Goal: Information Seeking & Learning: Check status

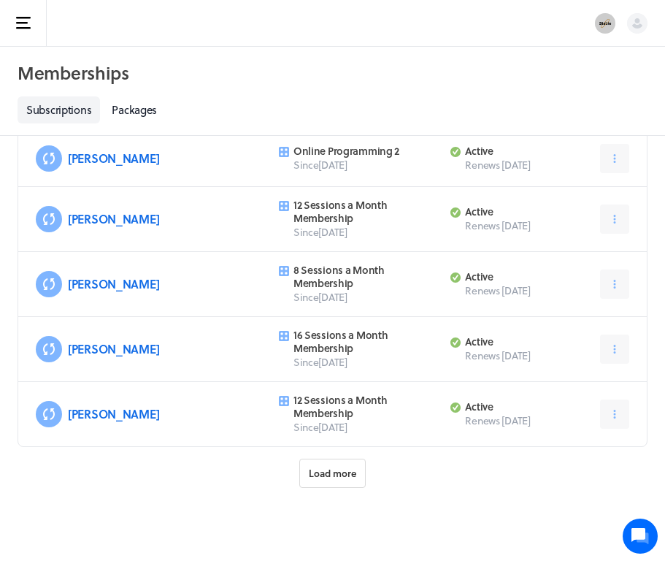
scroll to position [740, 0]
click at [343, 476] on span "Load more" at bounding box center [332, 473] width 47 height 13
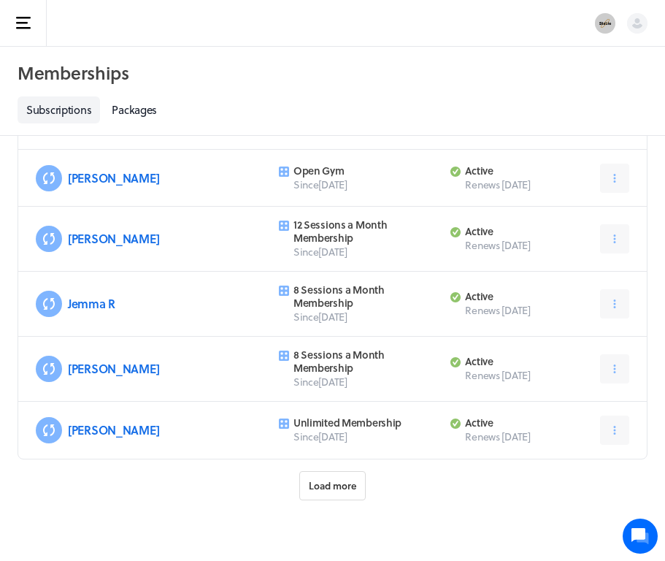
scroll to position [1674, 0]
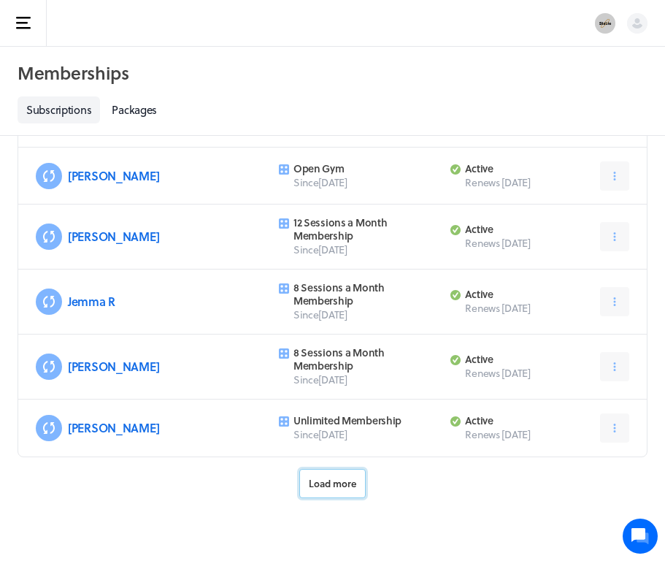
click at [337, 485] on span "Load more" at bounding box center [332, 483] width 47 height 13
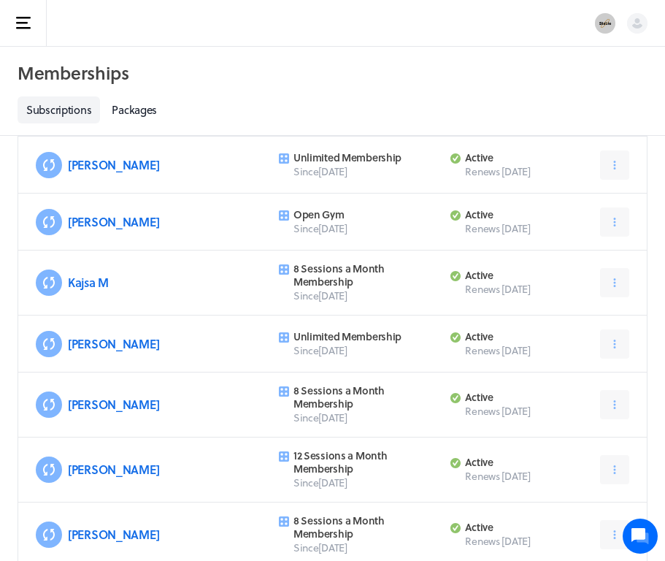
scroll to position [1938, 0]
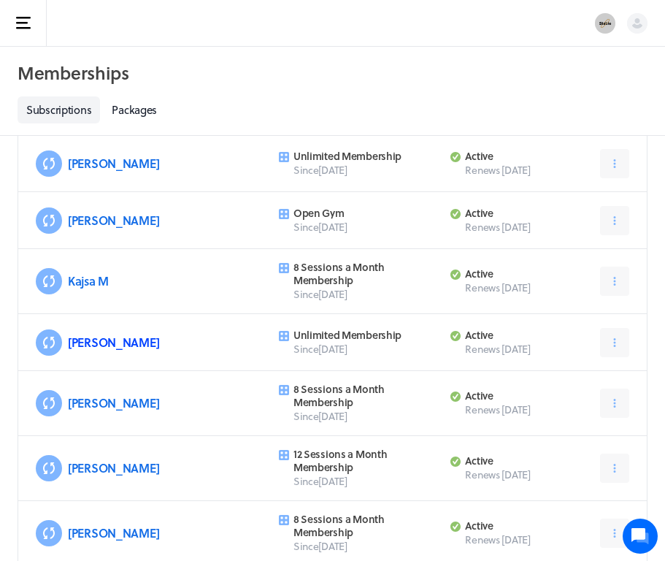
click at [98, 343] on link "[PERSON_NAME]" at bounding box center [113, 342] width 91 height 17
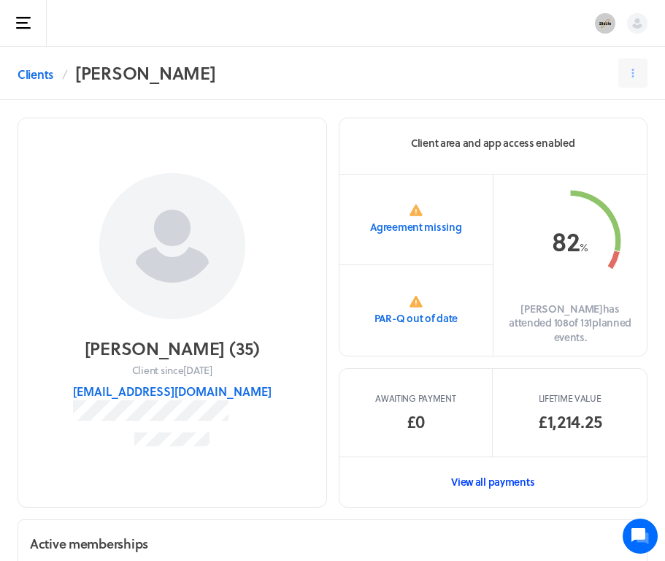
click at [489, 465] on link "View all payments" at bounding box center [494, 481] width 308 height 50
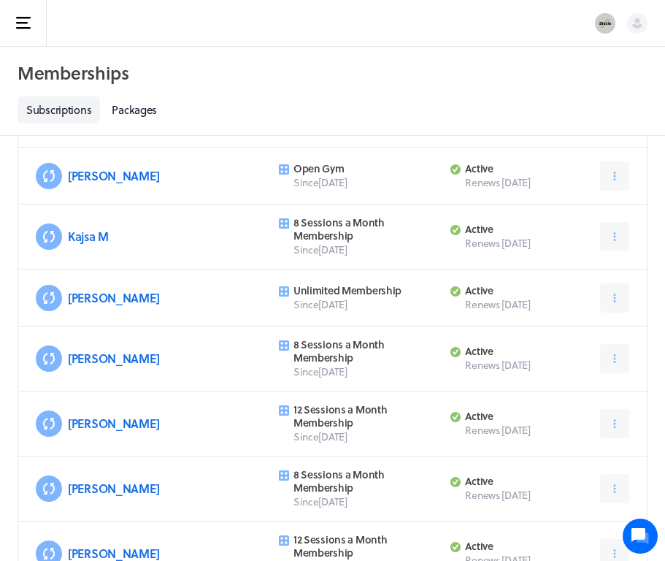
scroll to position [2001, 0]
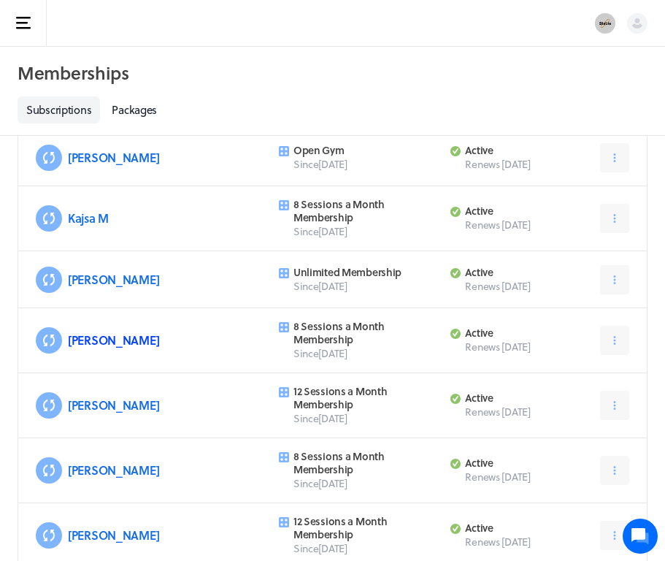
click at [94, 347] on link "[PERSON_NAME]" at bounding box center [113, 339] width 91 height 17
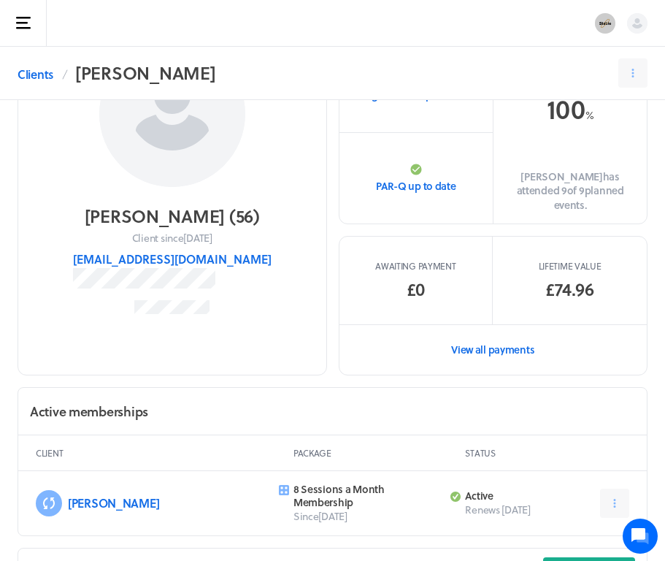
scroll to position [154, 0]
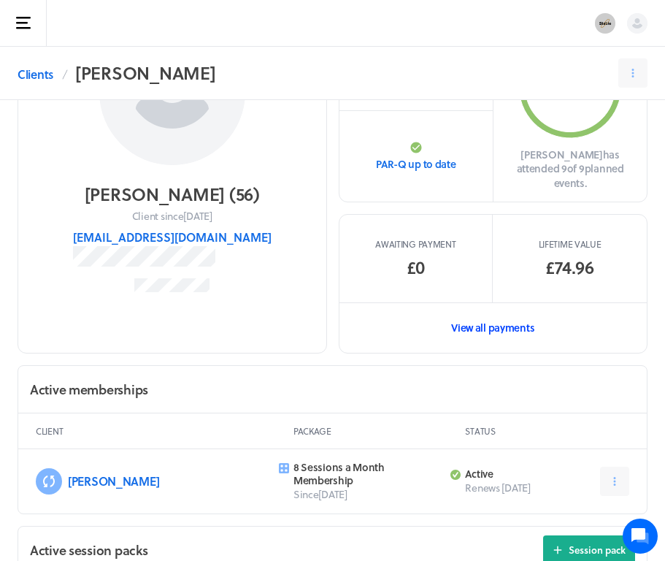
click at [499, 323] on link "View all payments" at bounding box center [494, 327] width 308 height 50
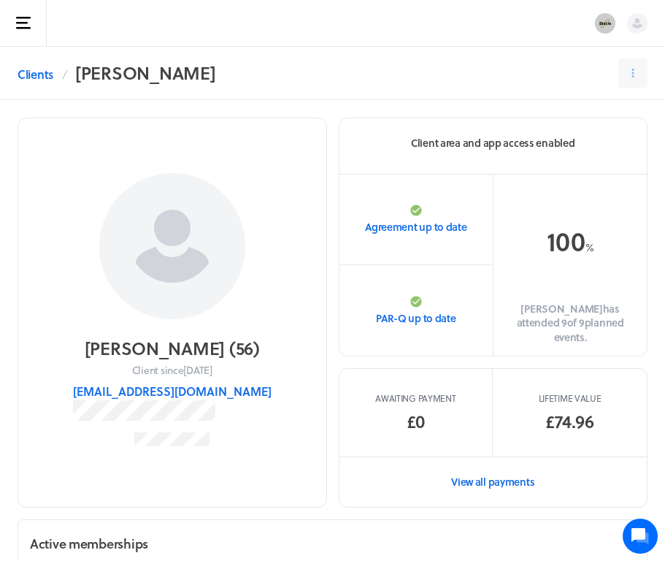
scroll to position [154, 0]
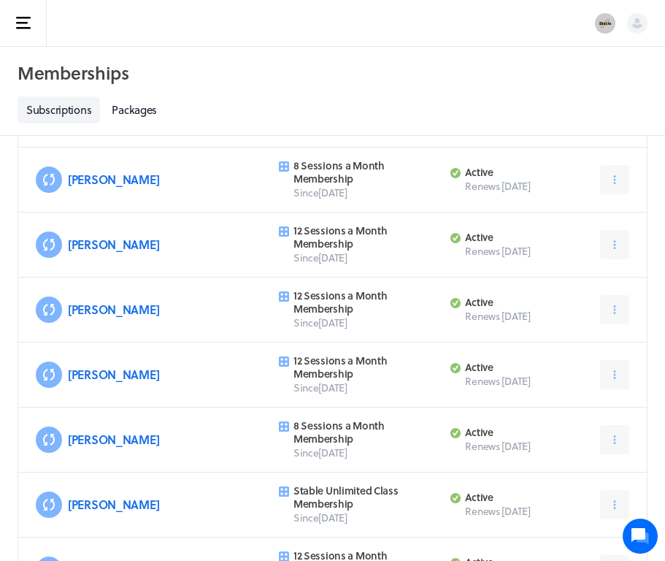
scroll to position [2001, 0]
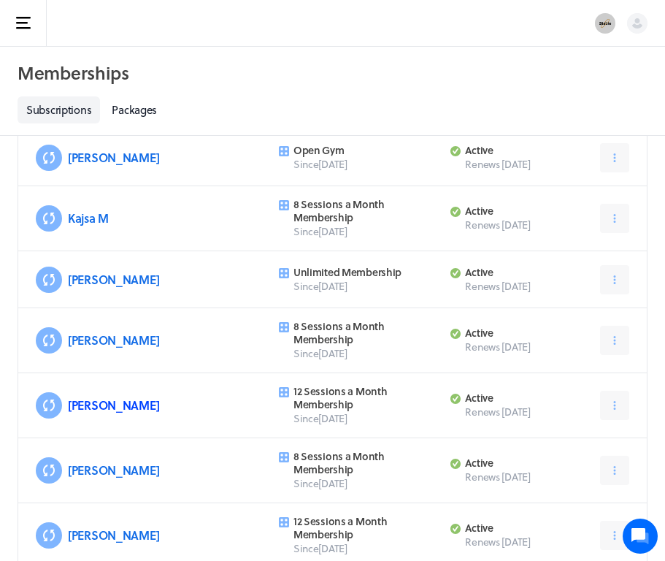
click at [98, 397] on link "[PERSON_NAME]" at bounding box center [113, 404] width 91 height 17
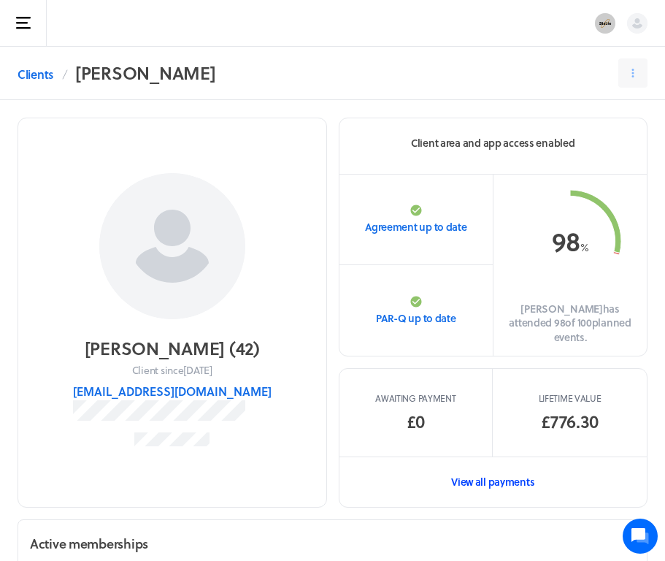
click at [511, 460] on link "View all payments" at bounding box center [494, 481] width 308 height 50
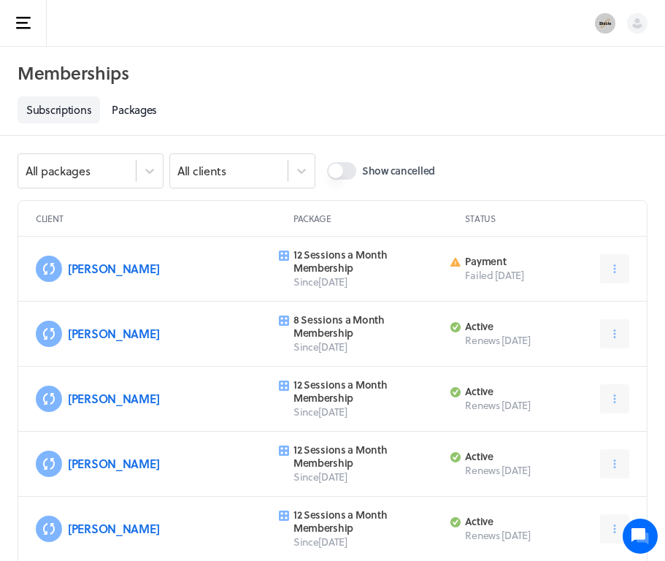
scroll to position [2001, 0]
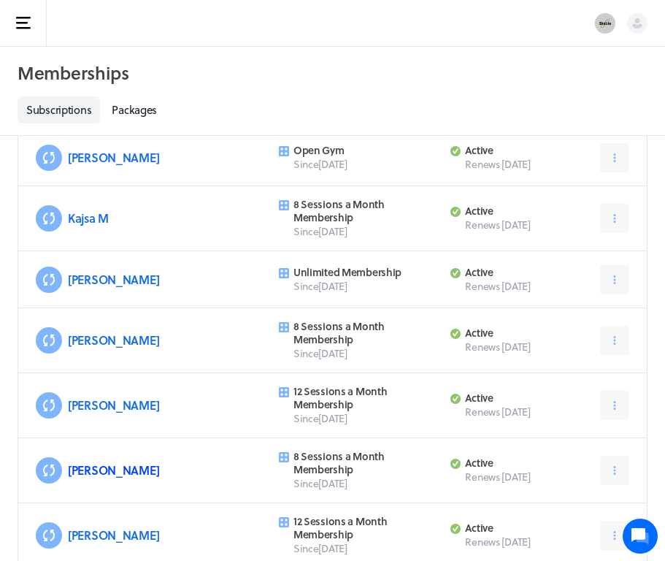
click at [85, 472] on link "[PERSON_NAME]" at bounding box center [113, 469] width 91 height 17
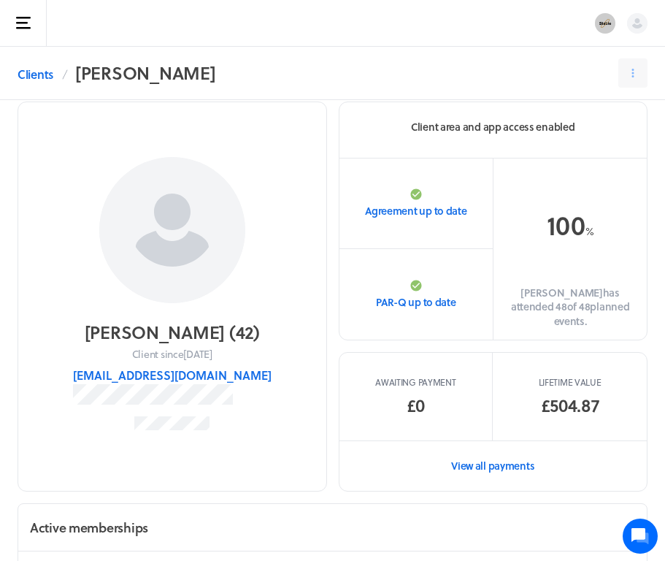
scroll to position [77, 0]
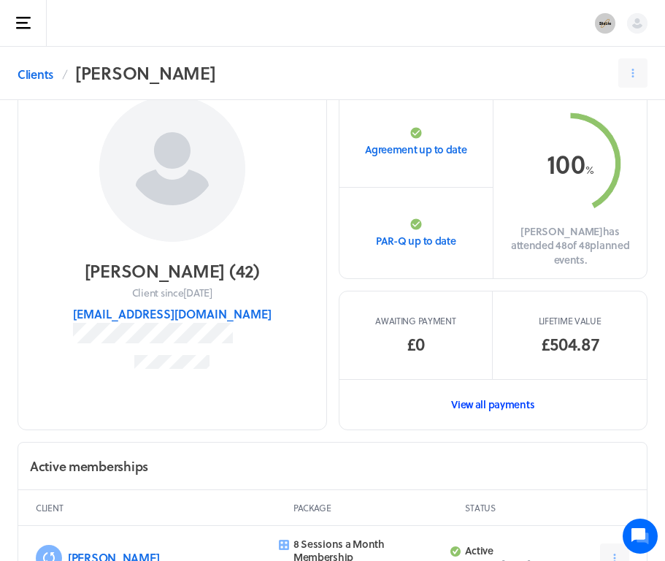
click at [516, 391] on link "View all payments" at bounding box center [494, 404] width 308 height 50
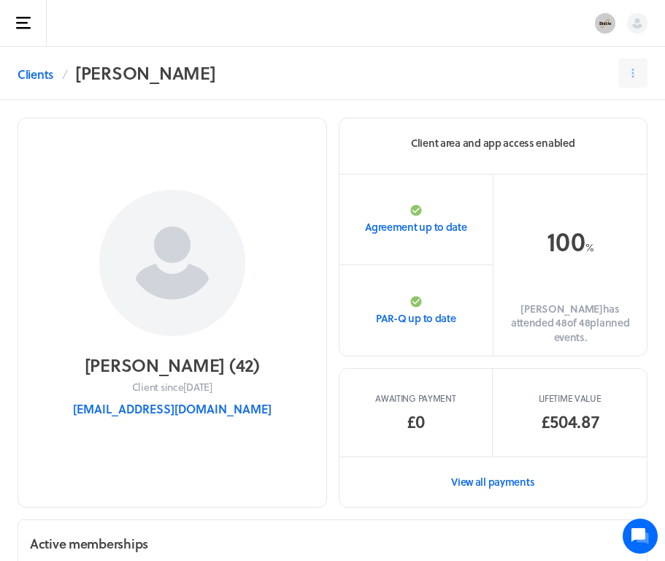
scroll to position [77, 0]
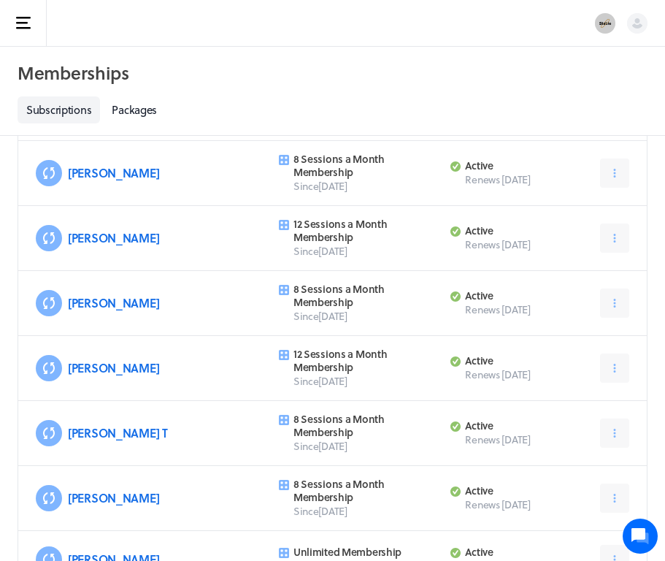
scroll to position [2195, 0]
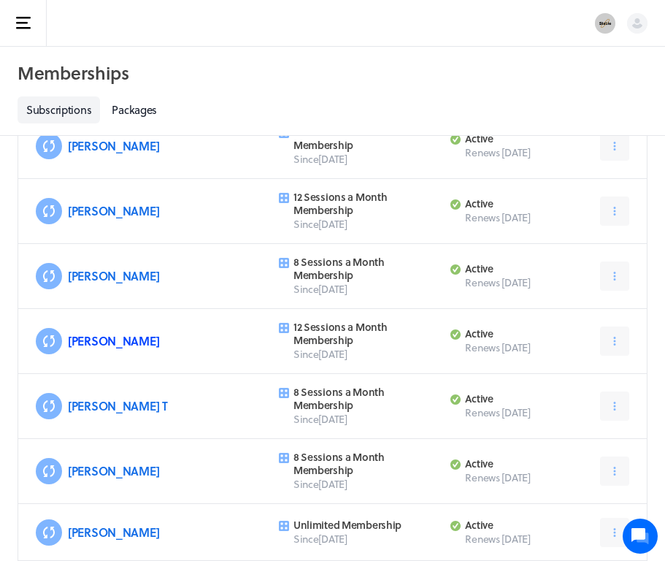
click at [83, 343] on link "[PERSON_NAME]" at bounding box center [113, 340] width 91 height 17
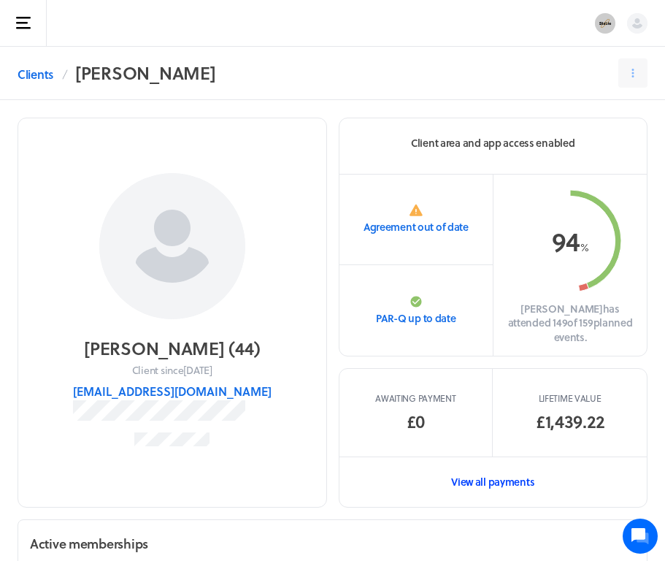
click at [494, 469] on link "View all payments" at bounding box center [494, 481] width 308 height 50
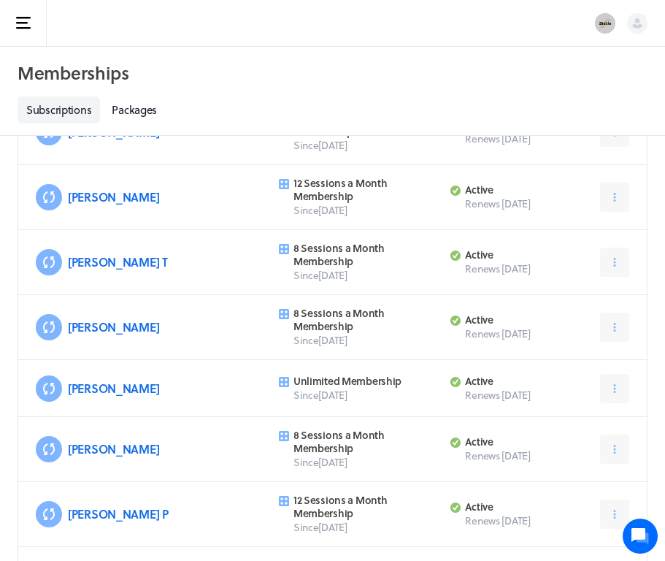
scroll to position [2349, 0]
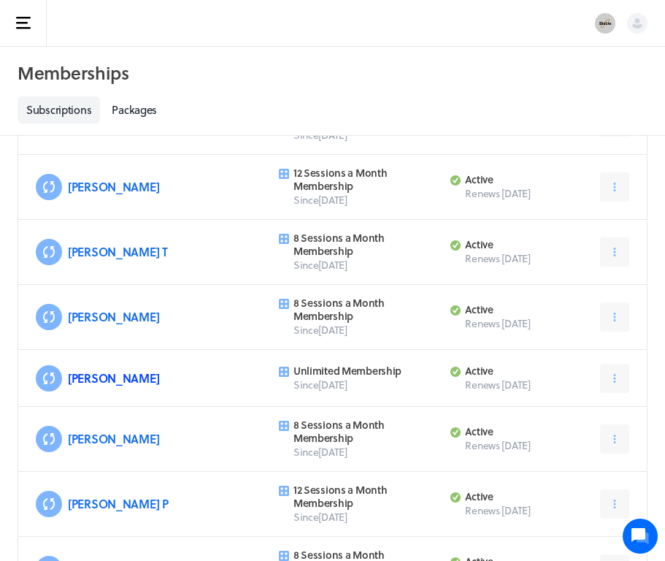
click at [95, 375] on link "[PERSON_NAME]" at bounding box center [113, 377] width 91 height 17
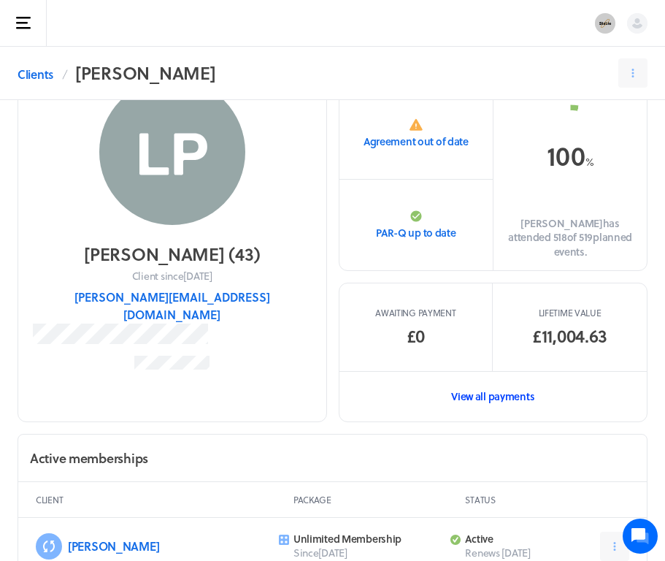
scroll to position [101, 0]
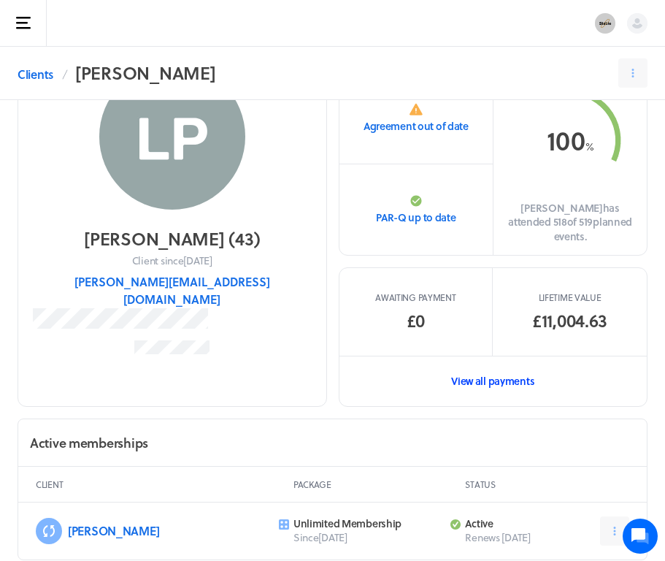
click at [505, 370] on link "View all payments" at bounding box center [494, 381] width 308 height 50
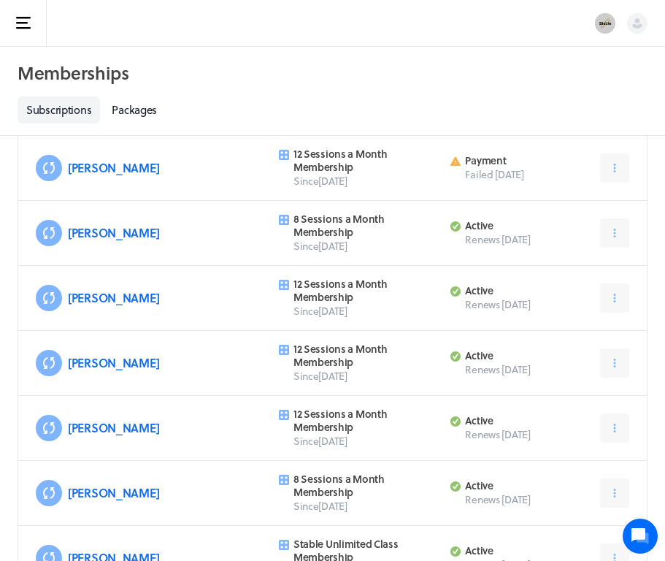
scroll to position [2349, 0]
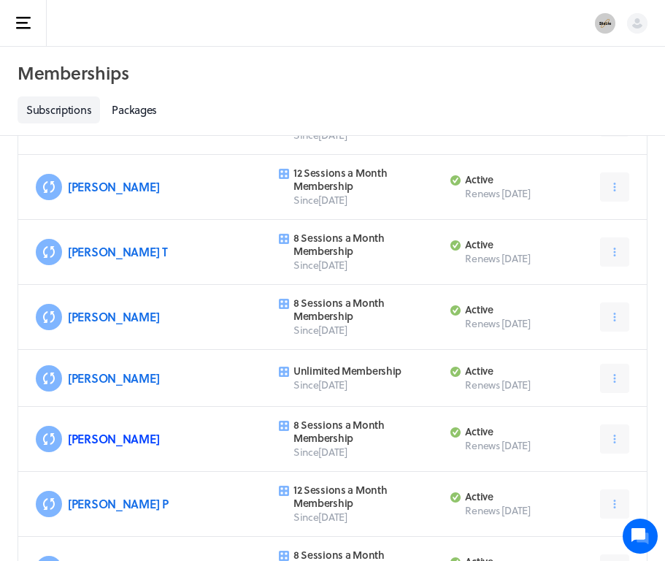
click at [115, 440] on link "[PERSON_NAME]" at bounding box center [113, 438] width 91 height 17
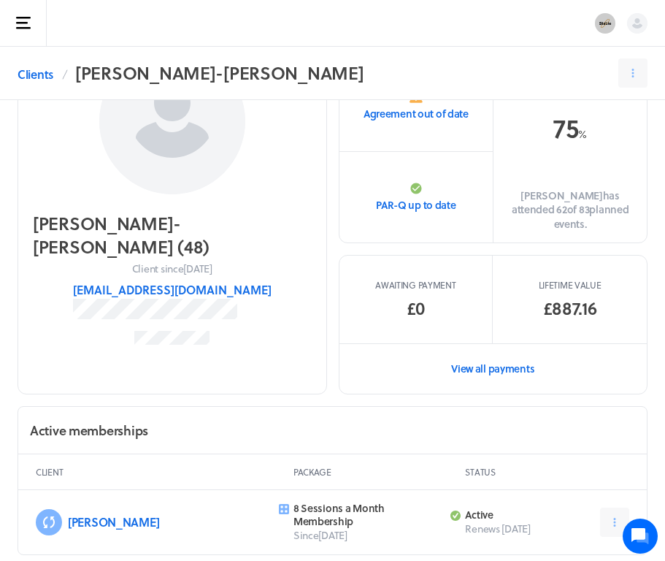
scroll to position [130, 0]
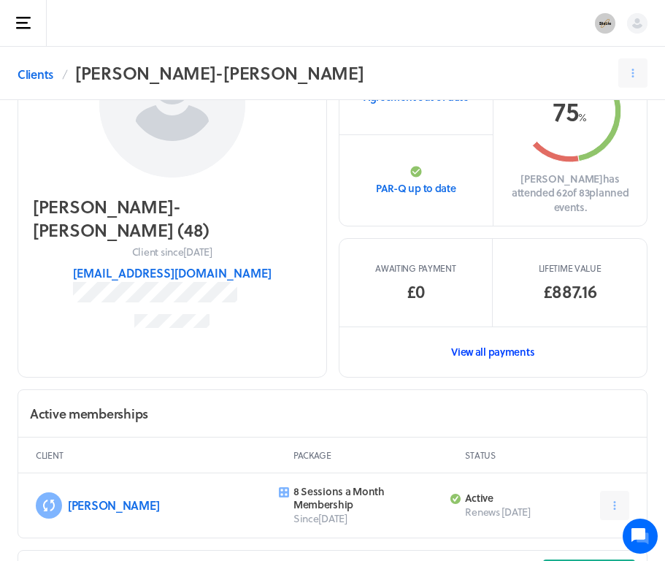
click at [502, 329] on link "View all payments" at bounding box center [494, 351] width 308 height 50
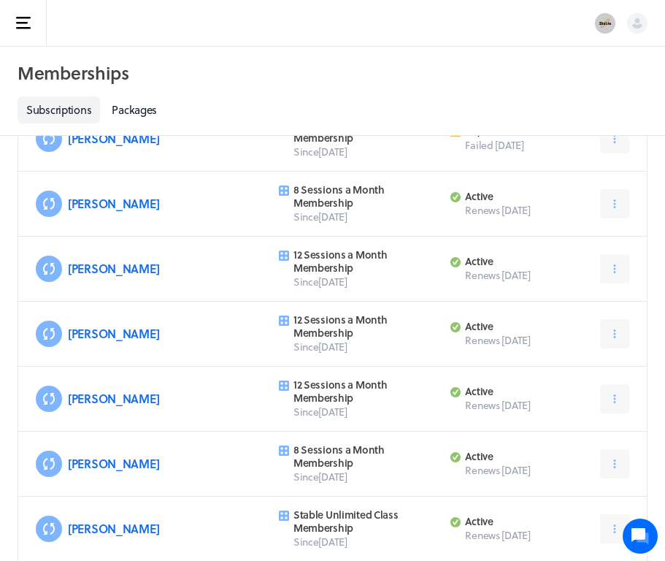
scroll to position [2349, 0]
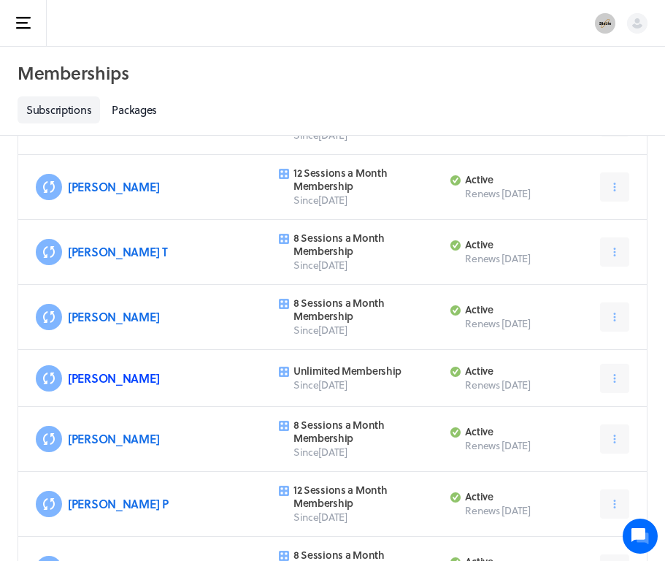
click at [85, 380] on link "[PERSON_NAME]" at bounding box center [113, 377] width 91 height 17
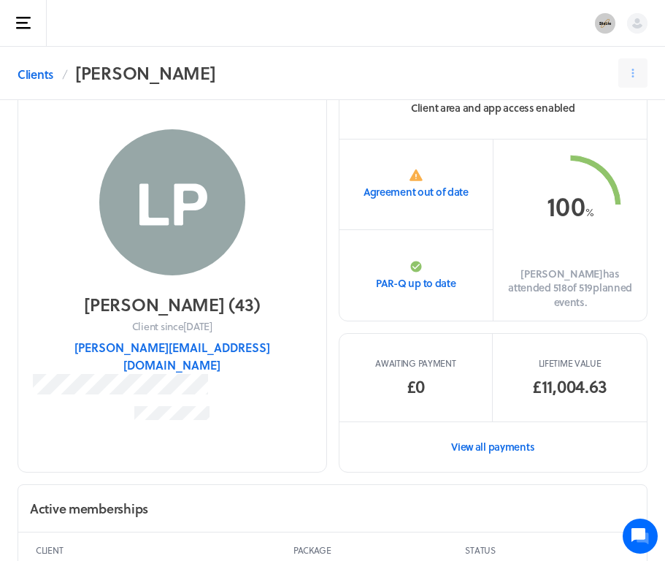
scroll to position [107, 0]
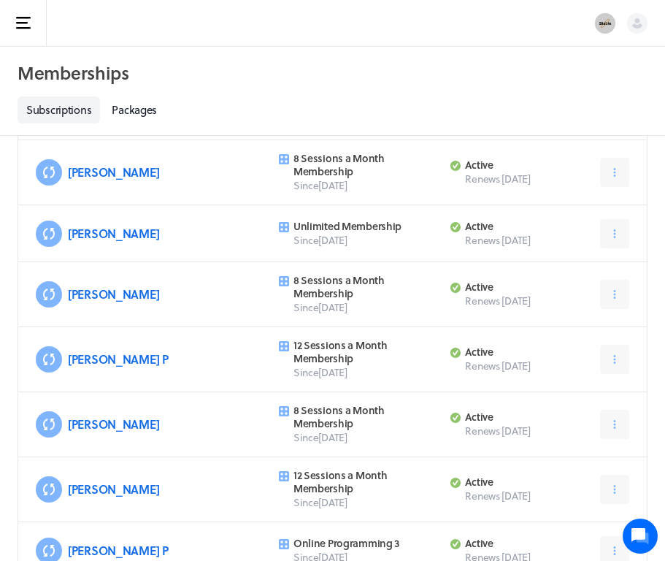
scroll to position [2522, 0]
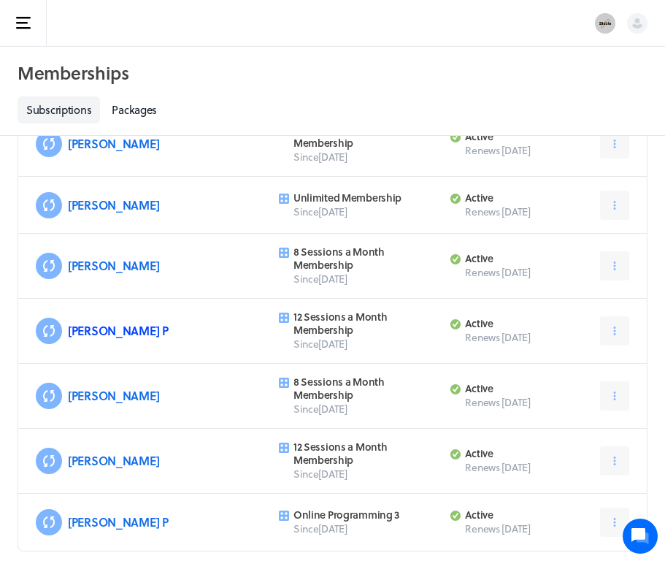
click at [88, 334] on link "[PERSON_NAME] P" at bounding box center [118, 330] width 101 height 17
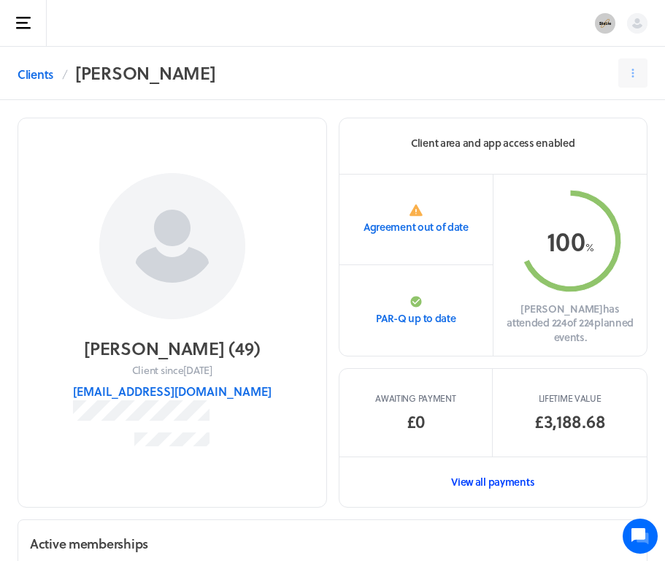
click at [504, 465] on link "View all payments" at bounding box center [494, 481] width 308 height 50
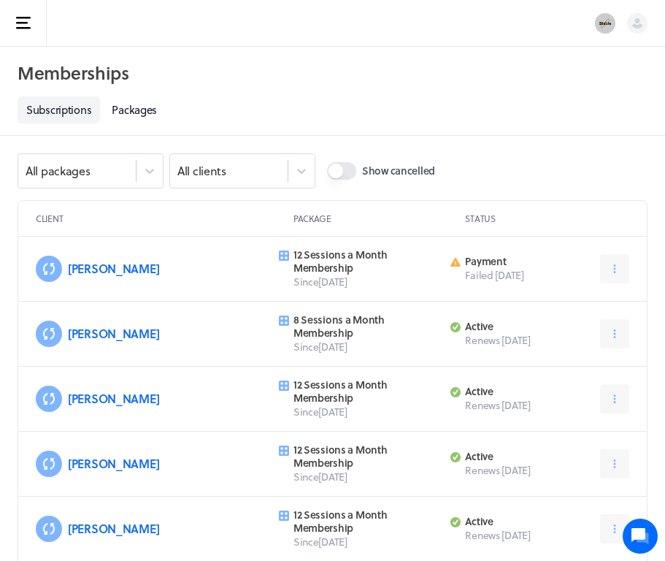
scroll to position [2522, 0]
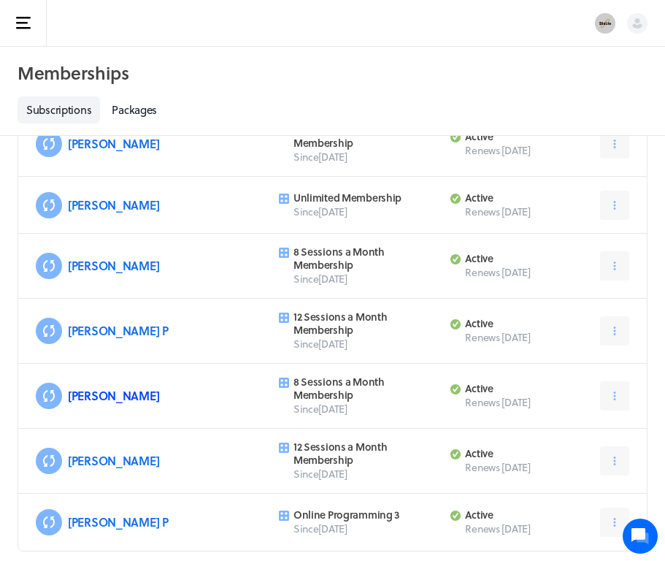
click at [87, 395] on link "[PERSON_NAME]" at bounding box center [113, 395] width 91 height 17
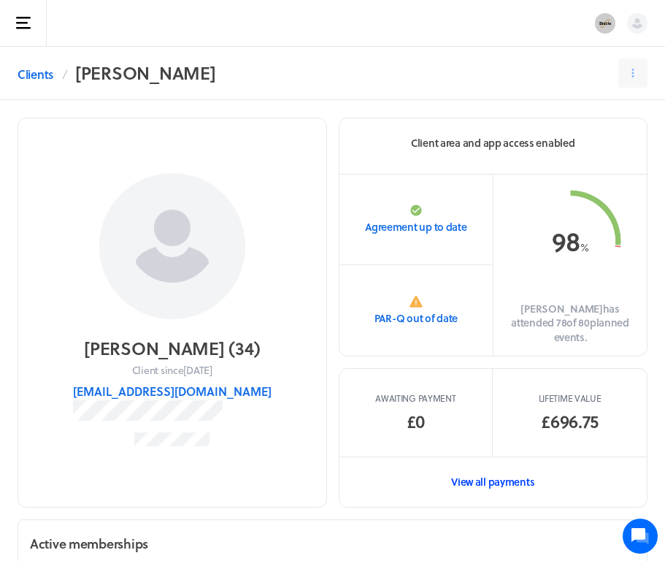
click at [497, 472] on link "View all payments" at bounding box center [494, 481] width 308 height 50
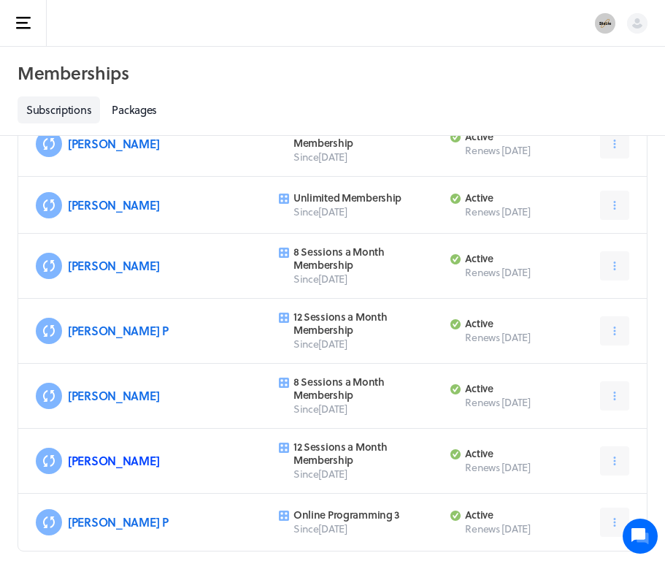
click at [83, 456] on link "[PERSON_NAME]" at bounding box center [113, 460] width 91 height 17
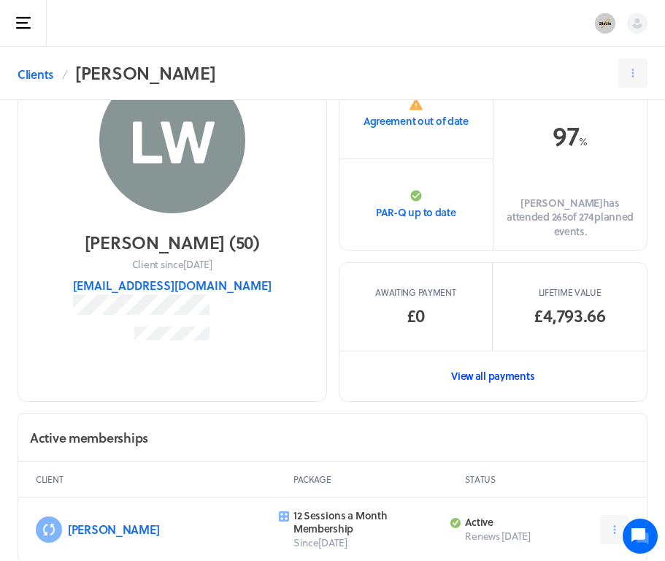
scroll to position [131, 0]
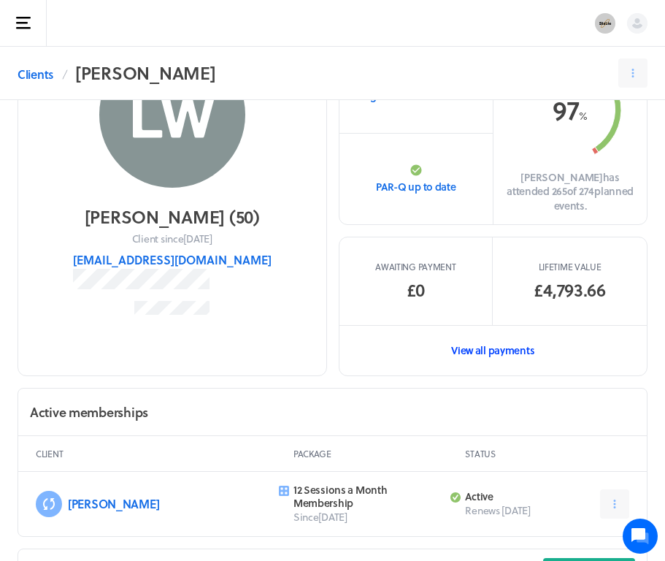
click at [502, 329] on link "View all payments" at bounding box center [494, 350] width 308 height 50
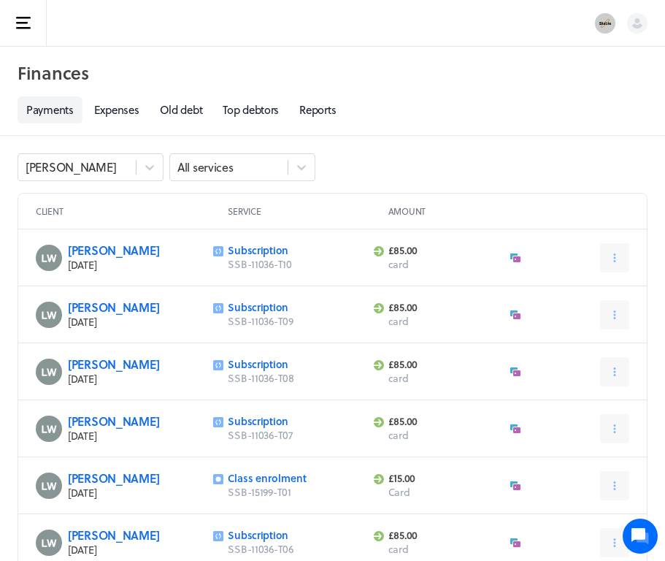
scroll to position [131, 0]
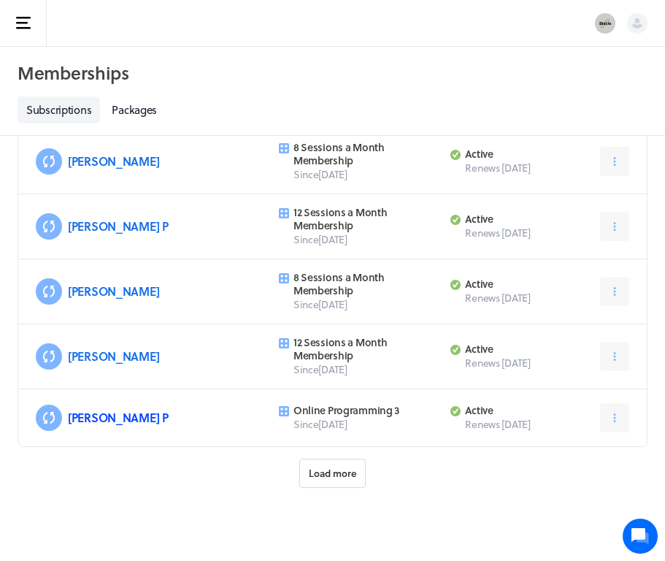
scroll to position [2626, 0]
click at [78, 408] on div "[PERSON_NAME] P" at bounding box center [178, 417] width 220 height 29
click at [85, 412] on link "[PERSON_NAME] P" at bounding box center [118, 417] width 101 height 17
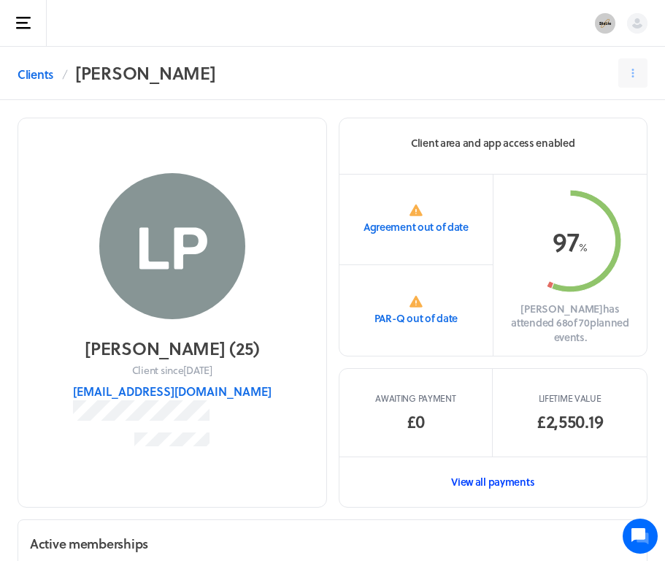
click at [480, 472] on link "View all payments" at bounding box center [494, 481] width 308 height 50
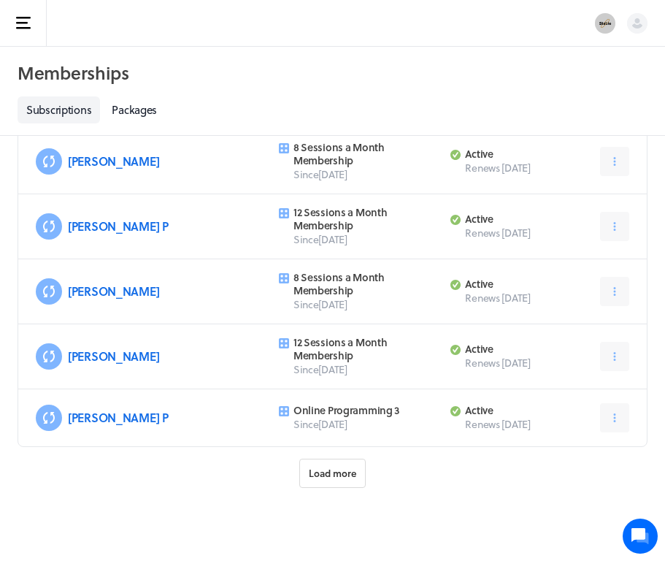
click at [339, 472] on span "Load more" at bounding box center [332, 473] width 47 height 13
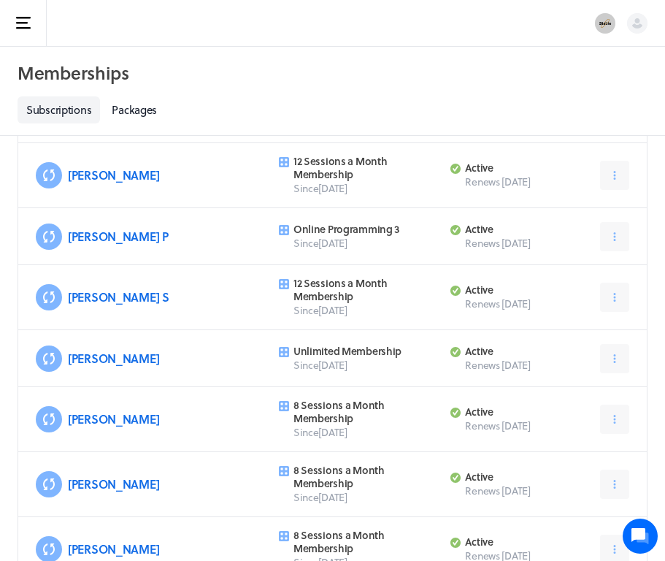
scroll to position [2818, 0]
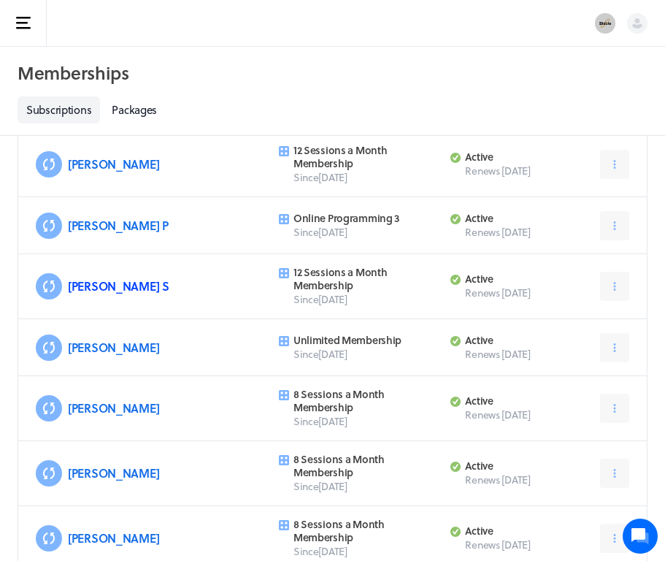
click at [93, 284] on link "[PERSON_NAME] S" at bounding box center [118, 285] width 101 height 17
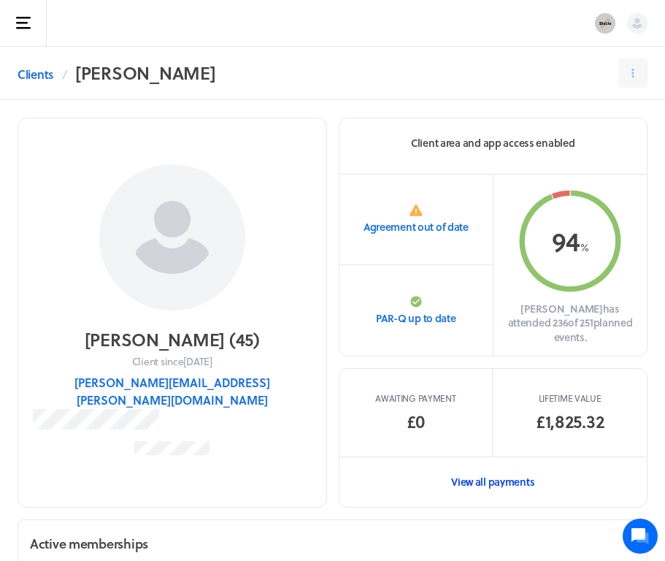
click at [507, 470] on link "View all payments" at bounding box center [494, 481] width 308 height 50
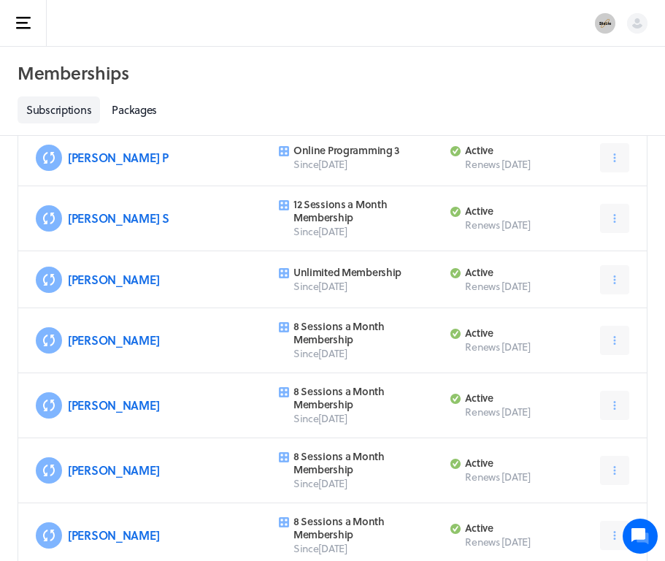
scroll to position [2897, 0]
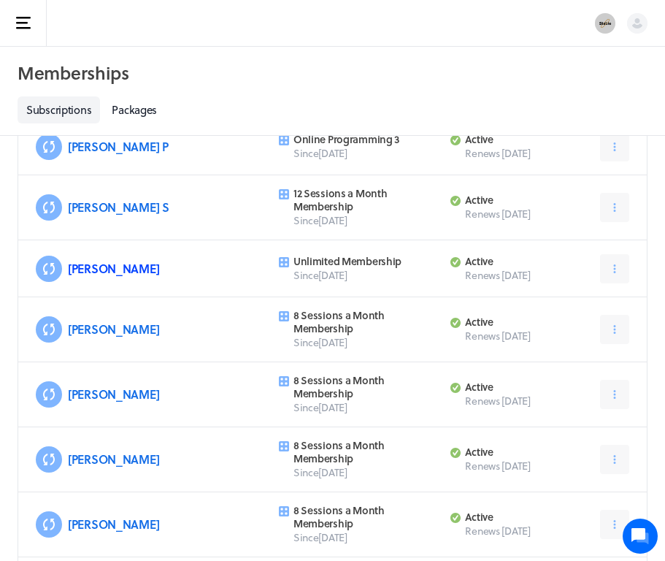
click at [98, 273] on link "[PERSON_NAME]" at bounding box center [113, 268] width 91 height 17
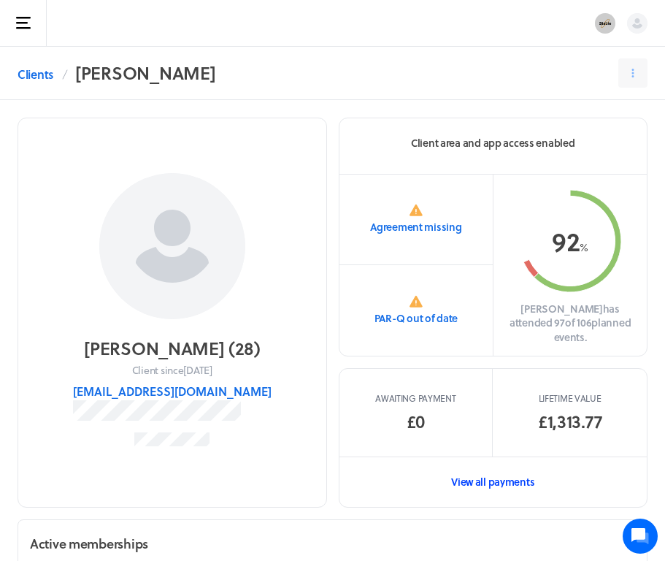
click at [480, 464] on link "View all payments" at bounding box center [494, 481] width 308 height 50
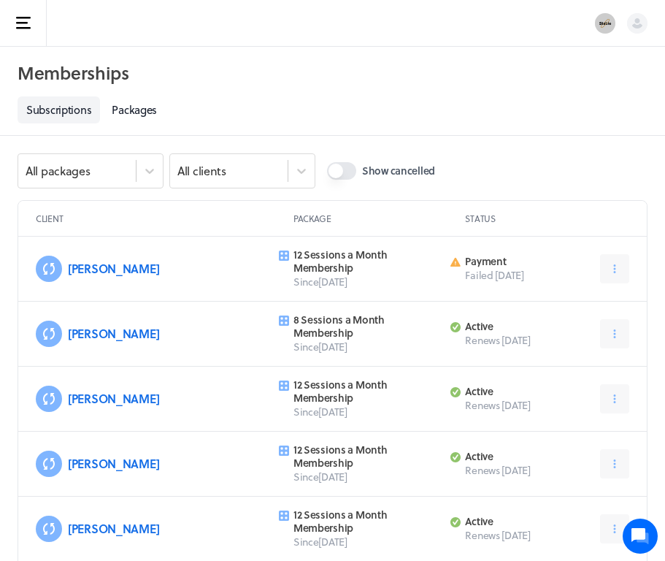
scroll to position [2897, 0]
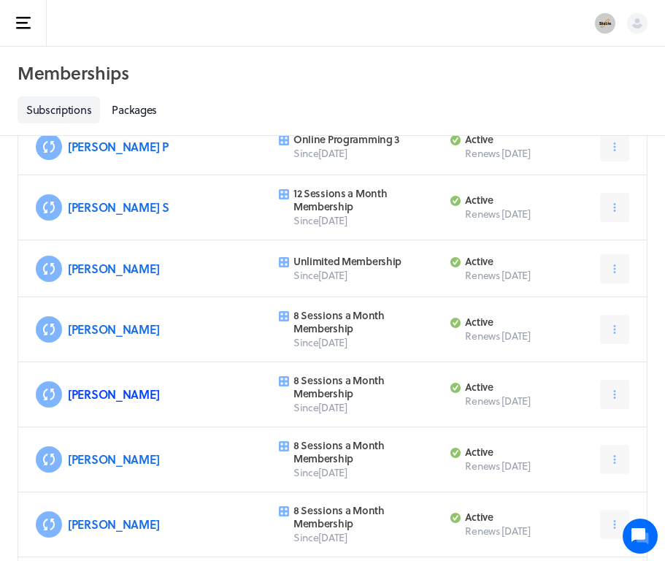
click at [88, 395] on link "[PERSON_NAME]" at bounding box center [113, 394] width 91 height 17
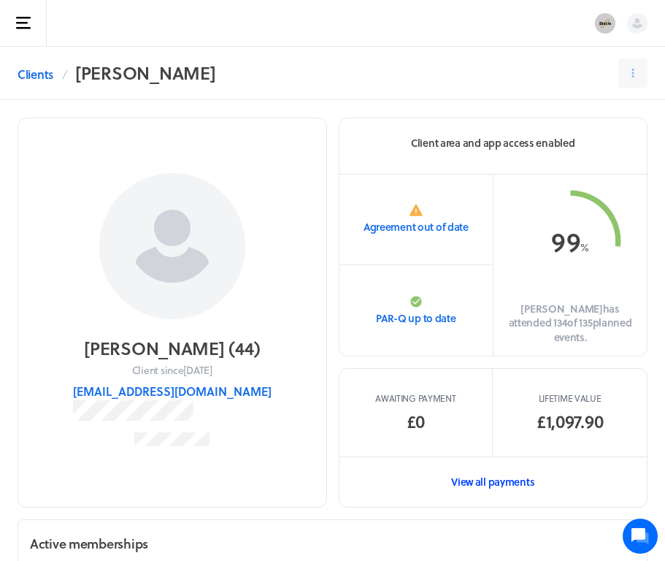
click at [508, 467] on link "View all payments" at bounding box center [494, 481] width 308 height 50
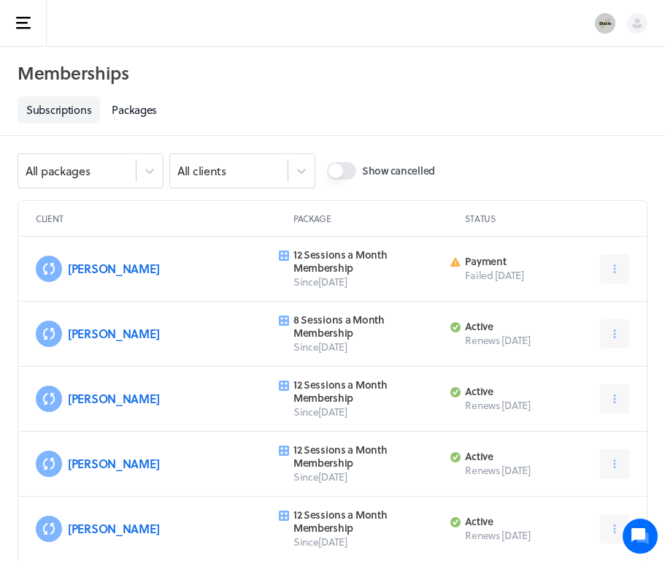
scroll to position [2897, 0]
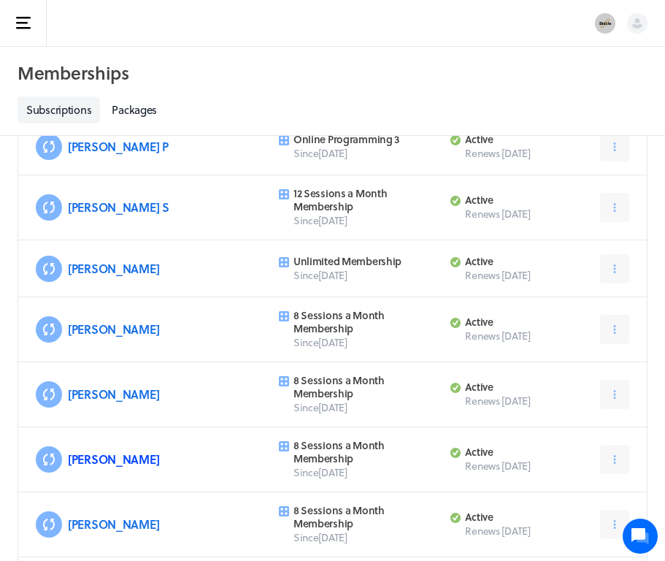
click at [90, 461] on link "[PERSON_NAME]" at bounding box center [113, 459] width 91 height 17
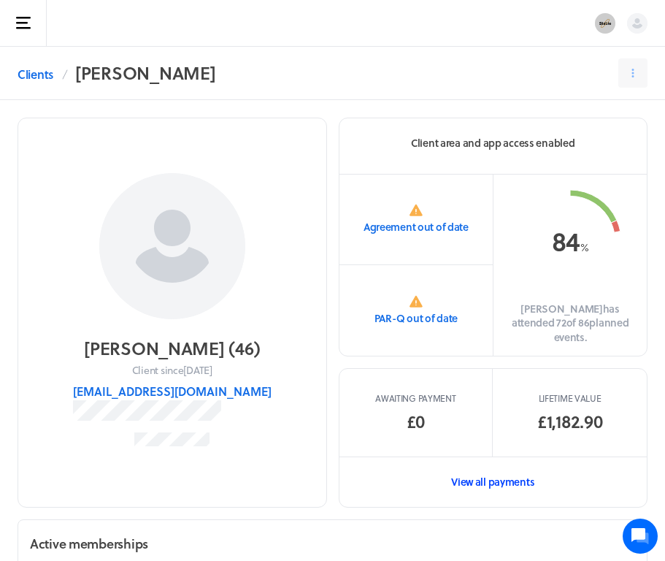
click at [498, 468] on link "View all payments" at bounding box center [494, 481] width 308 height 50
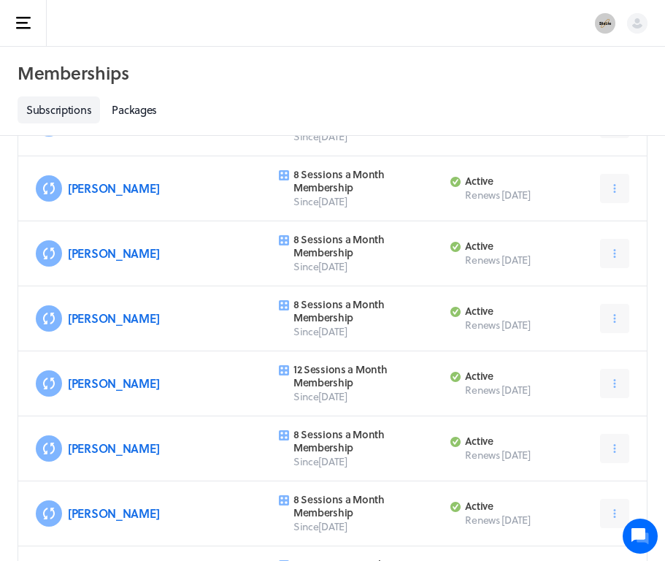
scroll to position [3104, 0]
click at [93, 377] on link "[PERSON_NAME]" at bounding box center [113, 382] width 91 height 17
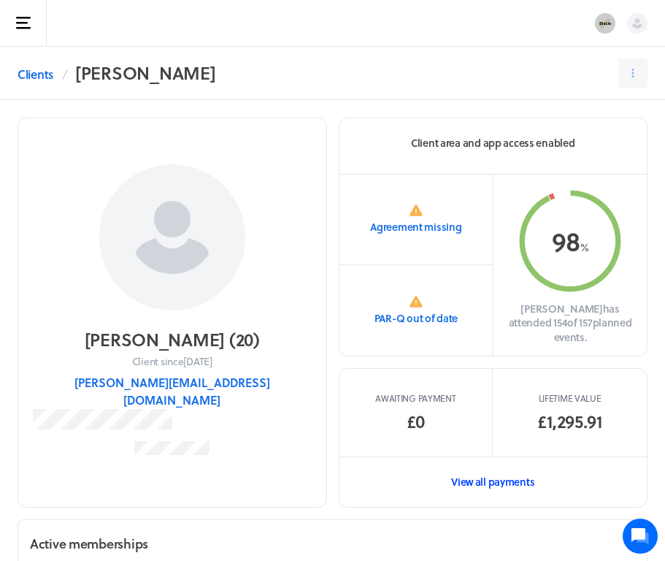
click at [493, 474] on link "View all payments" at bounding box center [494, 481] width 308 height 50
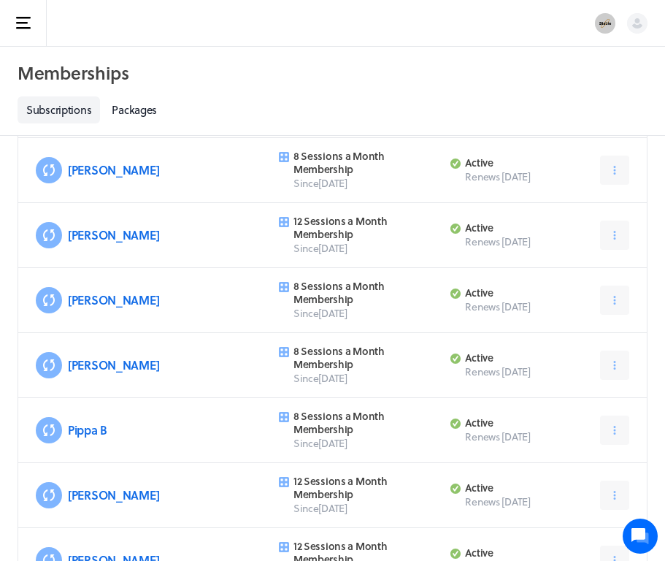
scroll to position [3259, 0]
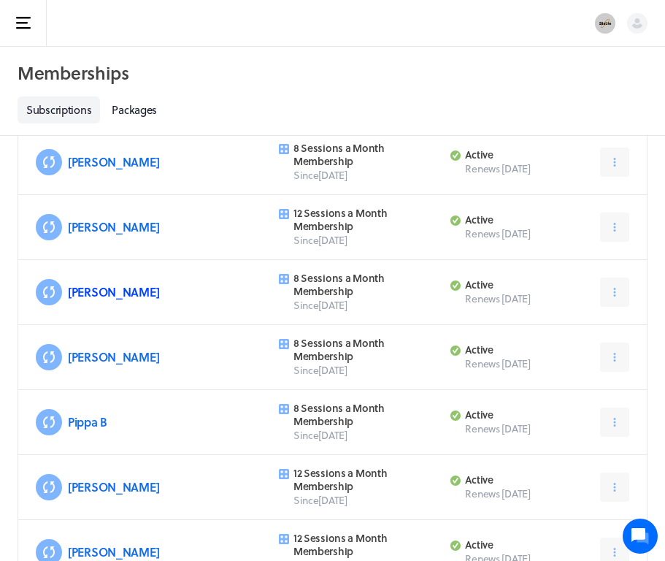
click at [91, 290] on link "[PERSON_NAME]" at bounding box center [113, 291] width 91 height 17
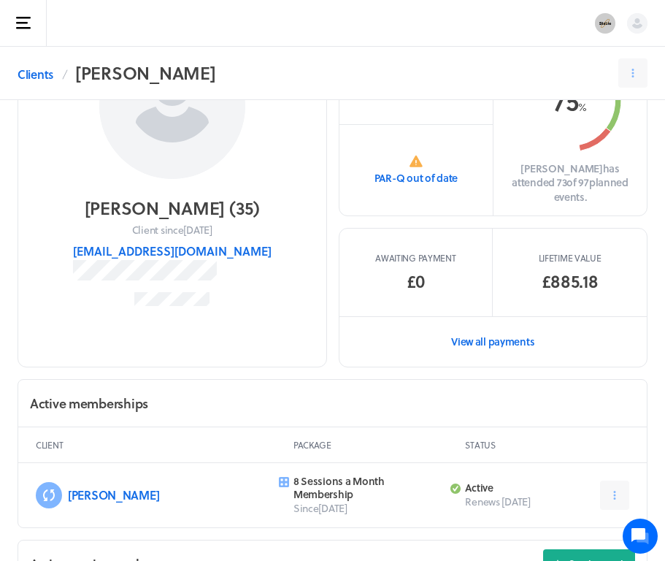
scroll to position [149, 0]
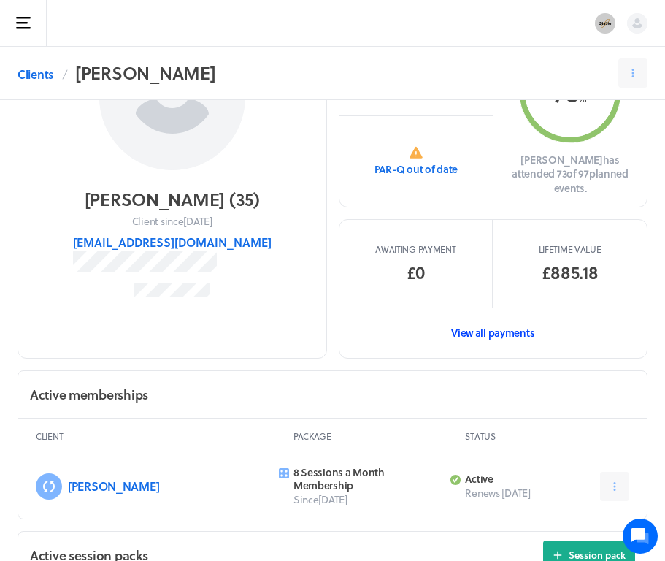
click at [496, 326] on link "View all payments" at bounding box center [494, 332] width 308 height 50
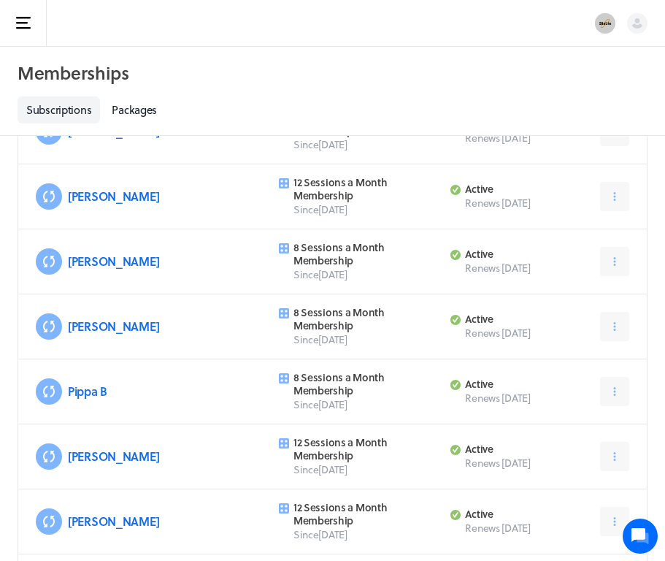
scroll to position [3292, 0]
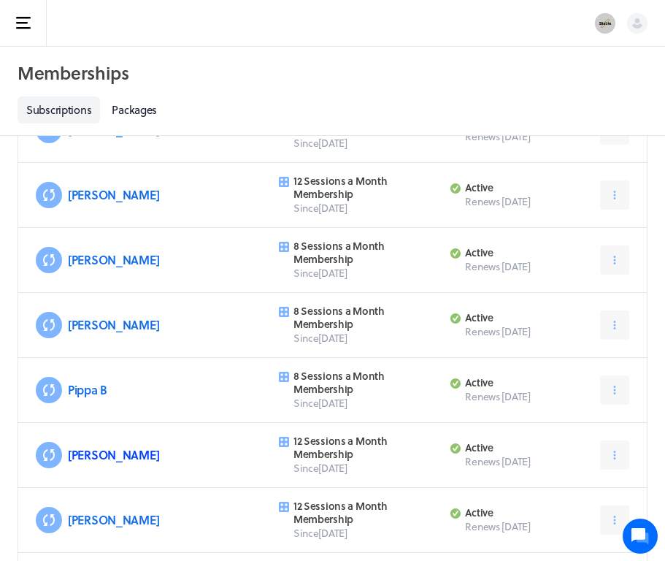
click at [93, 454] on link "[PERSON_NAME]" at bounding box center [113, 454] width 91 height 17
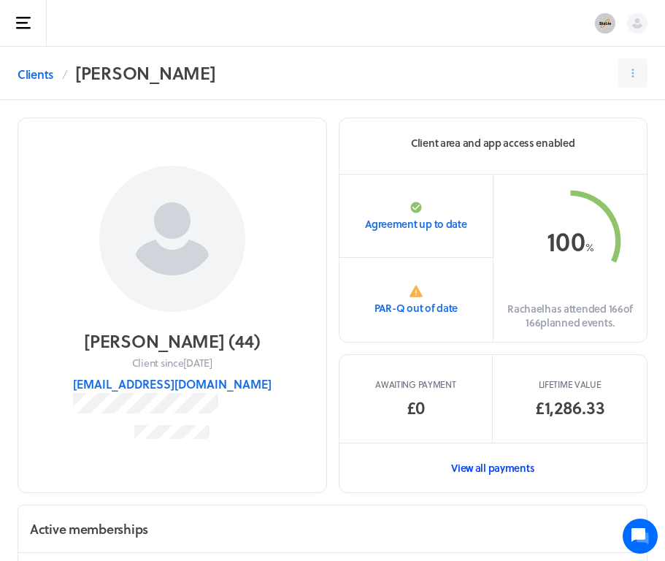
click at [497, 469] on link "View all payments" at bounding box center [494, 467] width 308 height 50
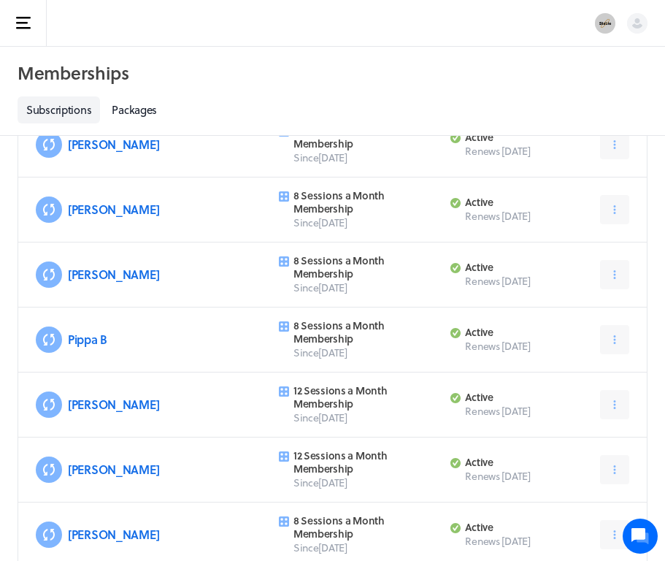
scroll to position [3344, 0]
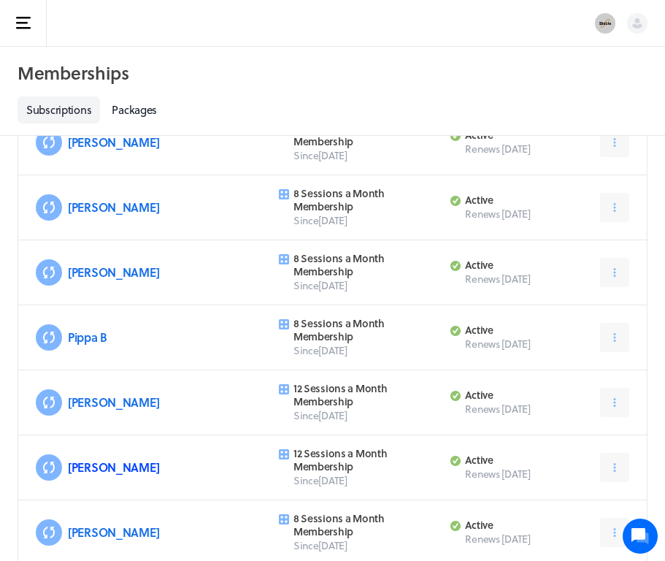
click at [109, 472] on link "[PERSON_NAME]" at bounding box center [113, 467] width 91 height 17
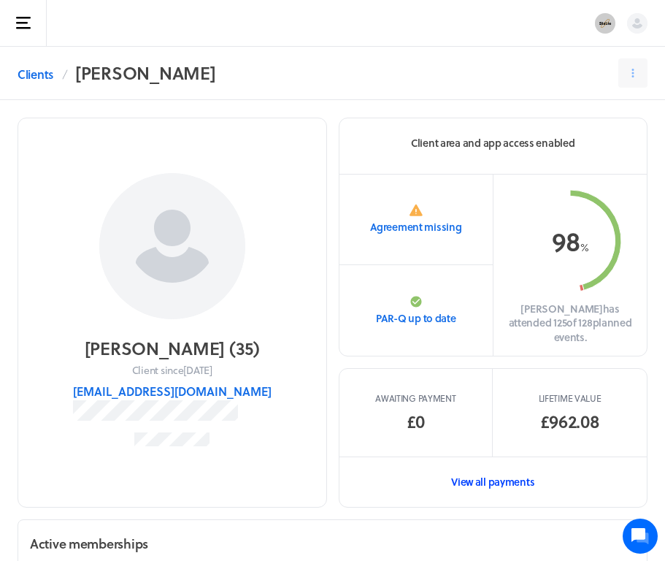
click at [460, 463] on link "View all payments" at bounding box center [494, 481] width 308 height 50
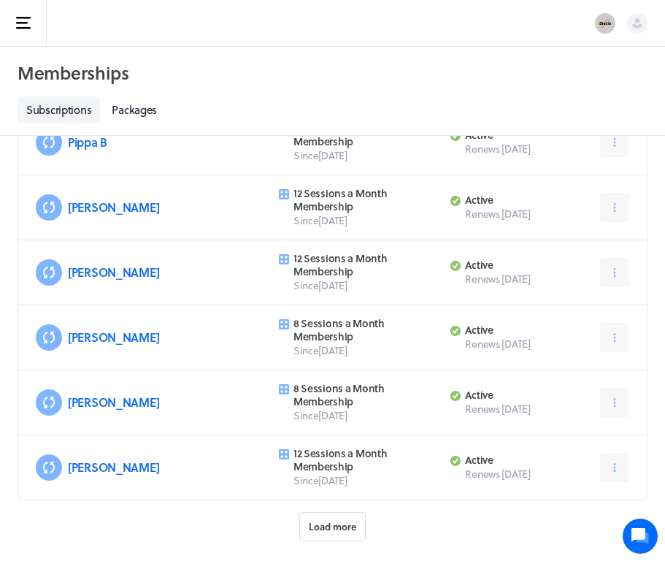
scroll to position [3554, 0]
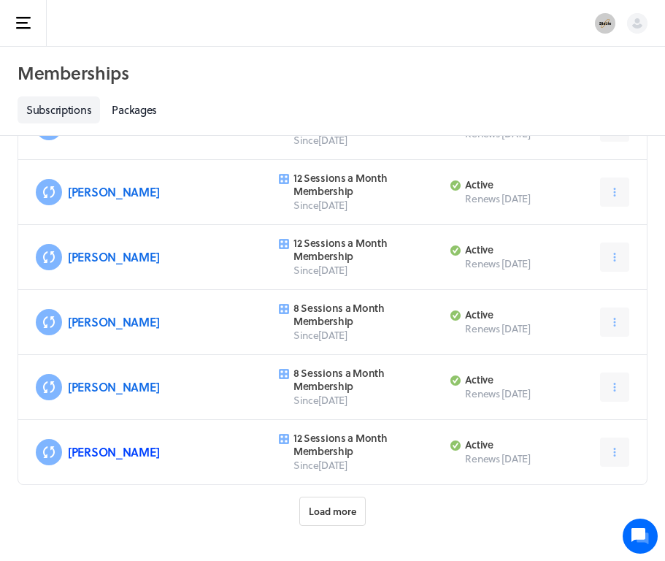
click at [94, 454] on link "[PERSON_NAME]" at bounding box center [113, 451] width 91 height 17
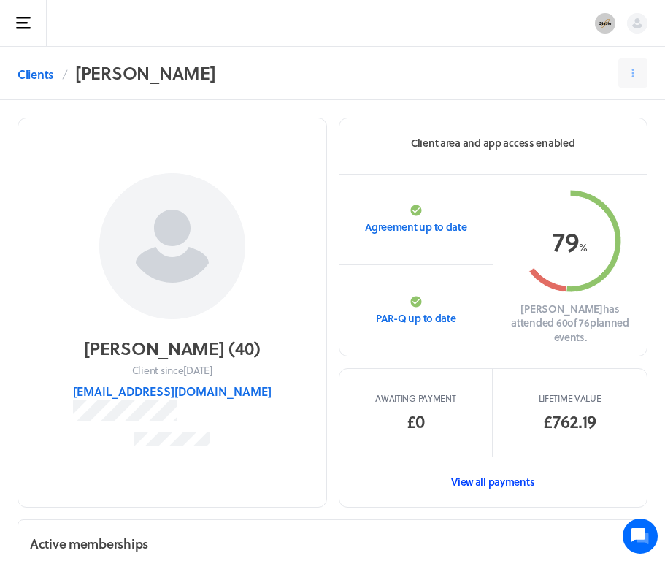
click at [506, 478] on link "View all payments" at bounding box center [494, 481] width 308 height 50
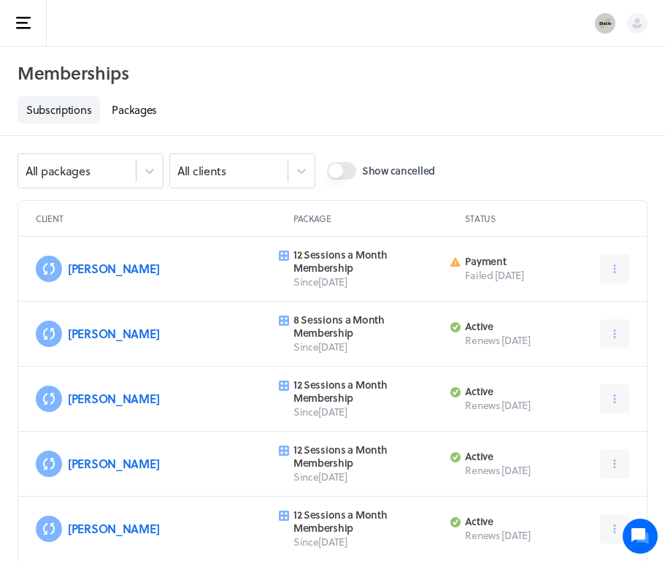
scroll to position [3554, 0]
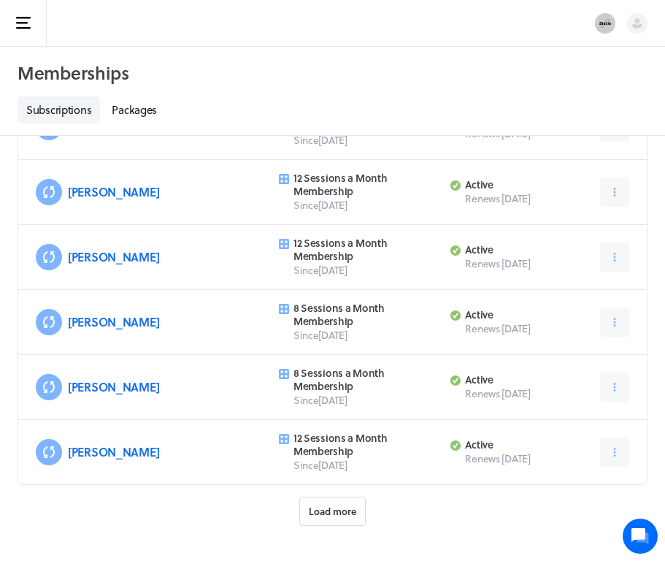
click at [349, 505] on span "Load more" at bounding box center [332, 511] width 47 height 13
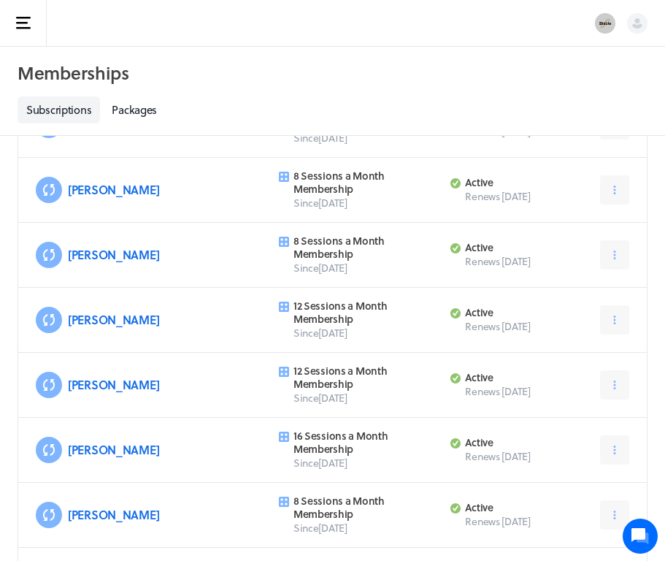
scroll to position [3801, 0]
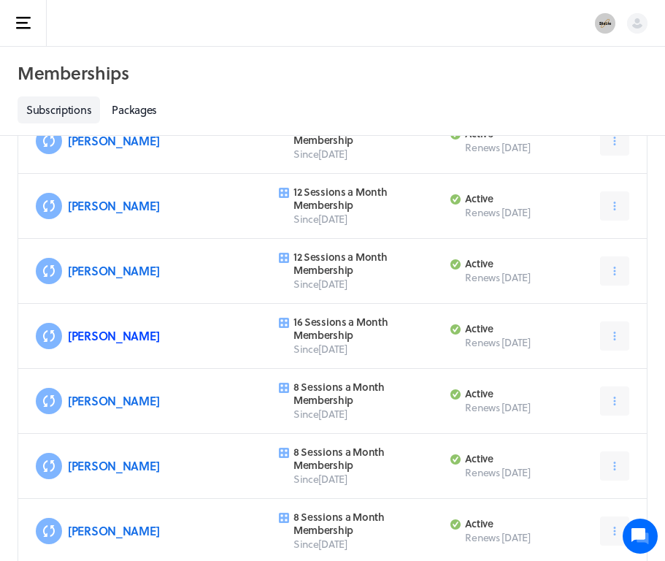
click at [76, 338] on link "[PERSON_NAME]" at bounding box center [113, 335] width 91 height 17
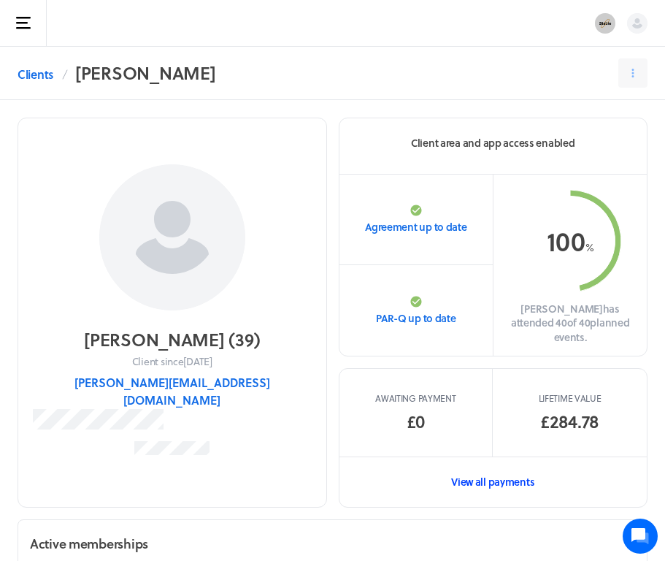
click at [491, 469] on link "View all payments" at bounding box center [494, 481] width 308 height 50
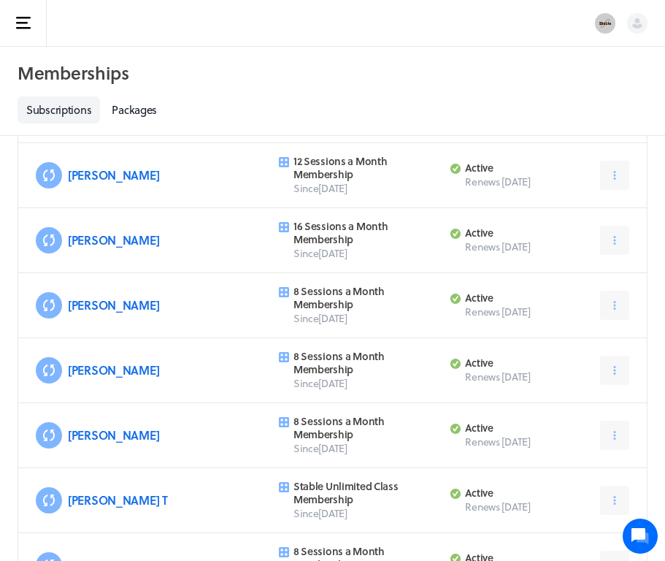
scroll to position [3914, 0]
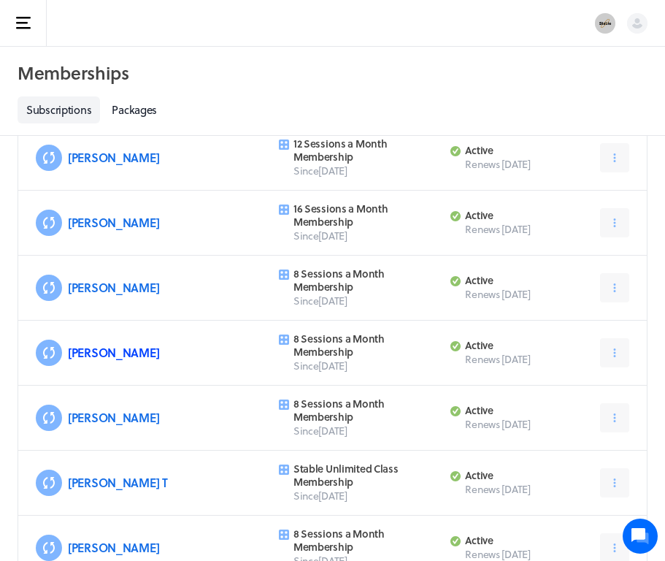
click at [88, 356] on link "[PERSON_NAME]" at bounding box center [113, 352] width 91 height 17
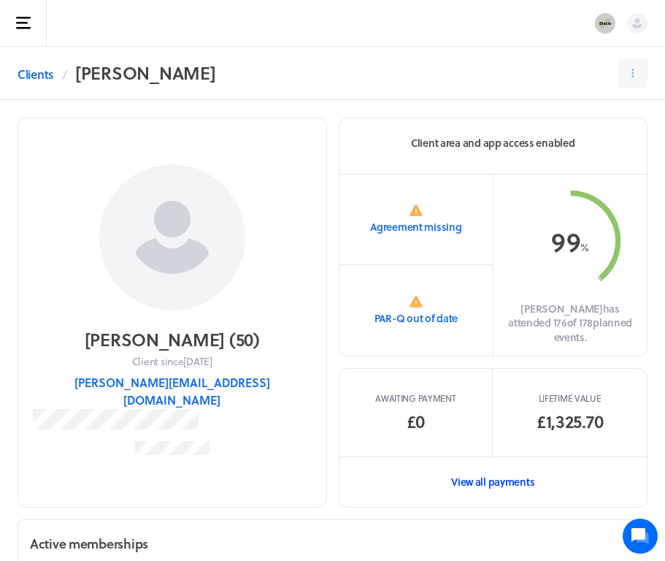
click at [498, 464] on link "View all payments" at bounding box center [494, 481] width 308 height 50
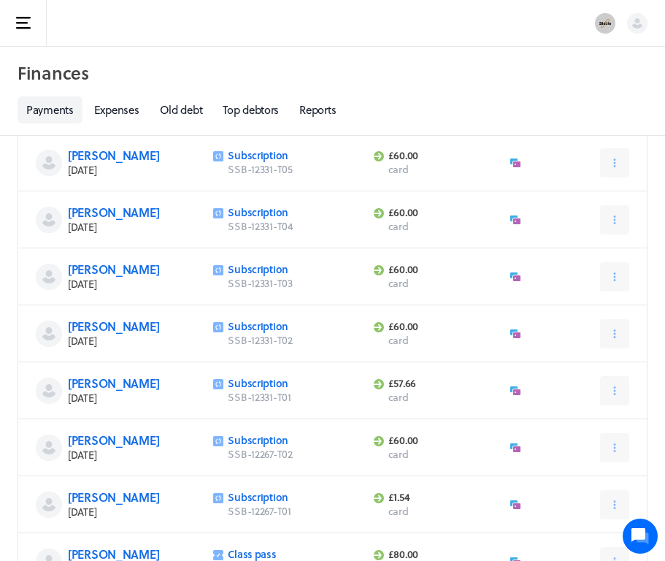
scroll to position [265, 0]
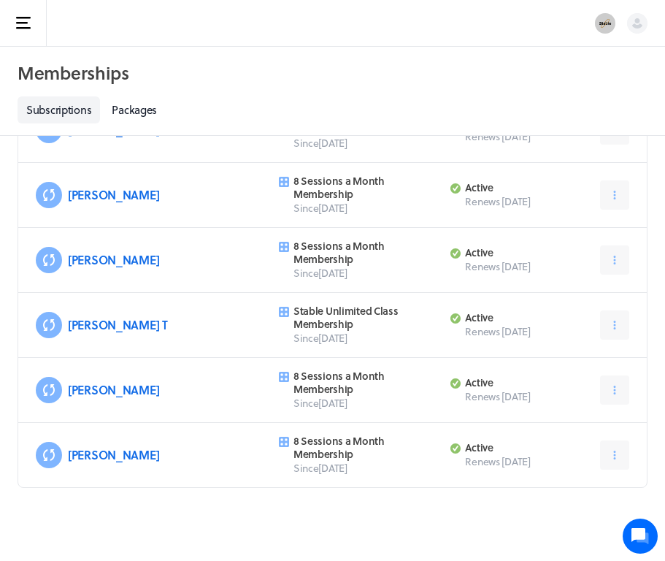
scroll to position [4071, 0]
click at [107, 323] on link "[PERSON_NAME] T" at bounding box center [118, 324] width 100 height 17
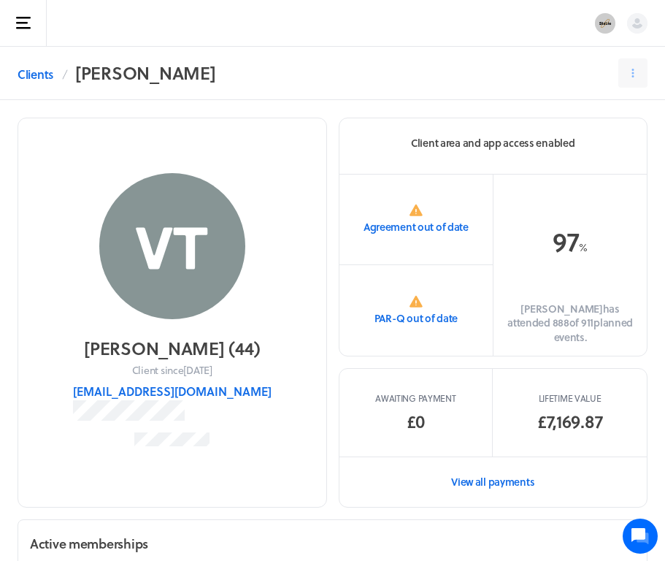
scroll to position [15, 0]
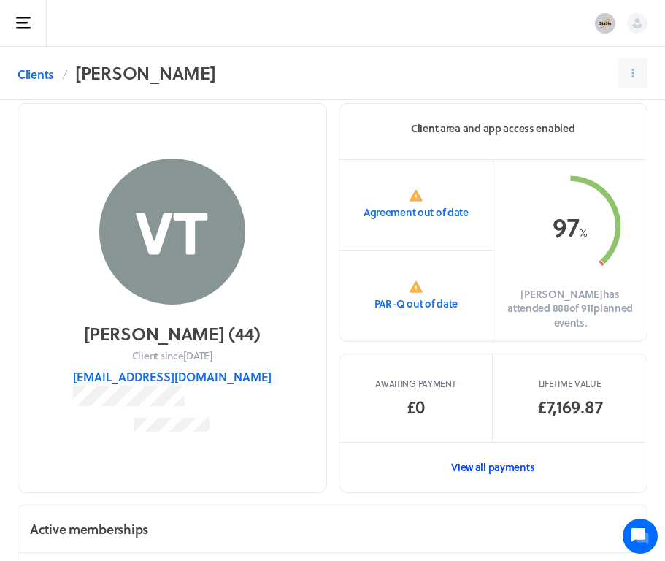
click at [516, 452] on link "View all payments" at bounding box center [494, 467] width 308 height 50
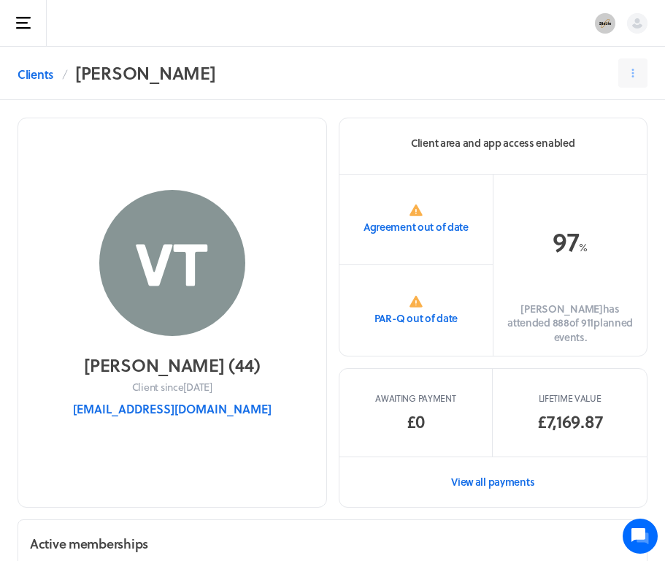
scroll to position [15, 0]
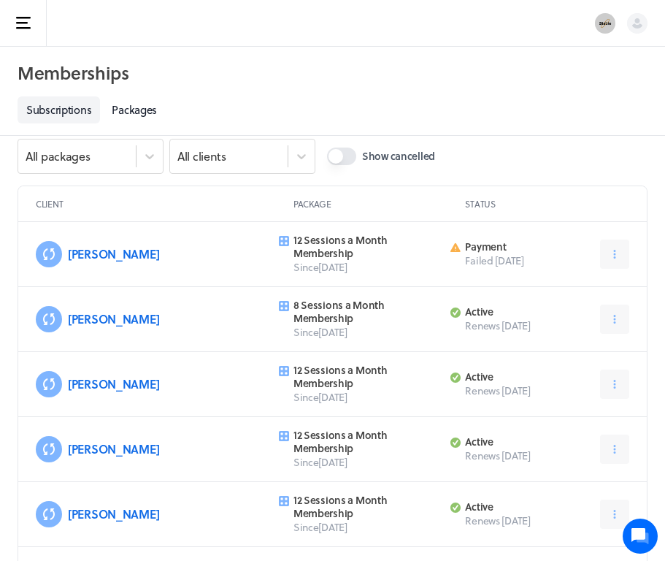
scroll to position [4071, 0]
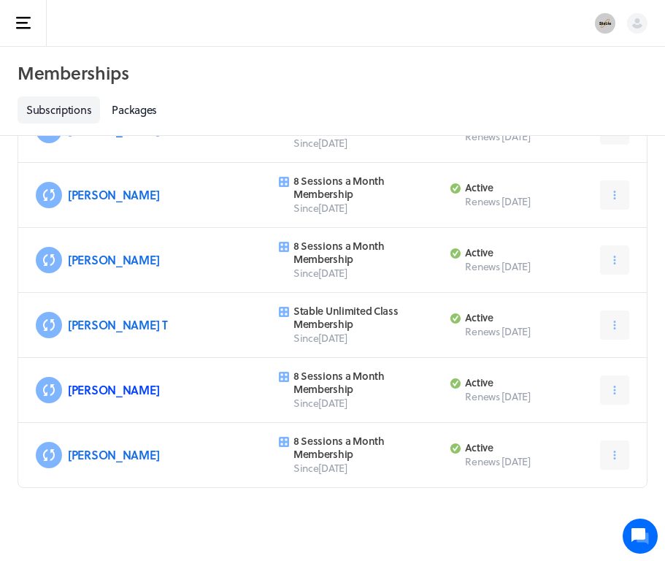
click at [95, 388] on link "[PERSON_NAME]" at bounding box center [113, 389] width 91 height 17
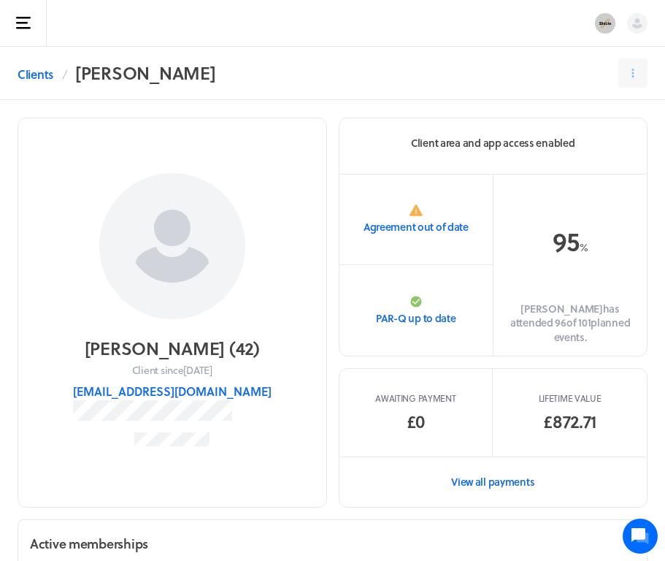
scroll to position [43, 0]
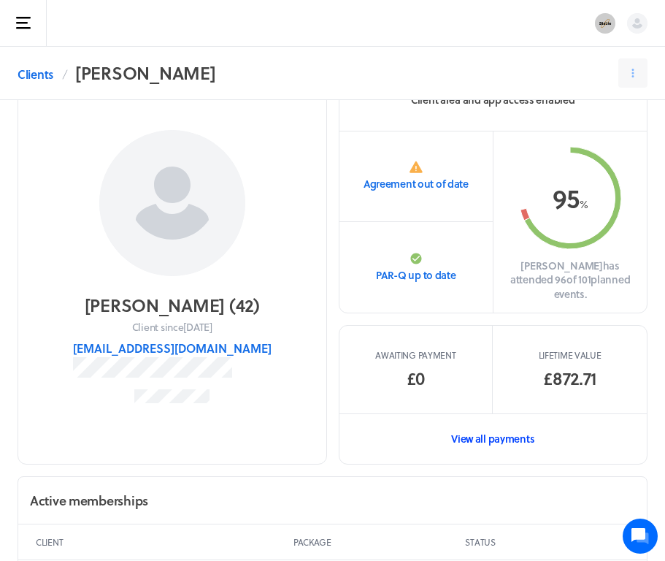
click at [513, 432] on link "View all payments" at bounding box center [494, 438] width 308 height 50
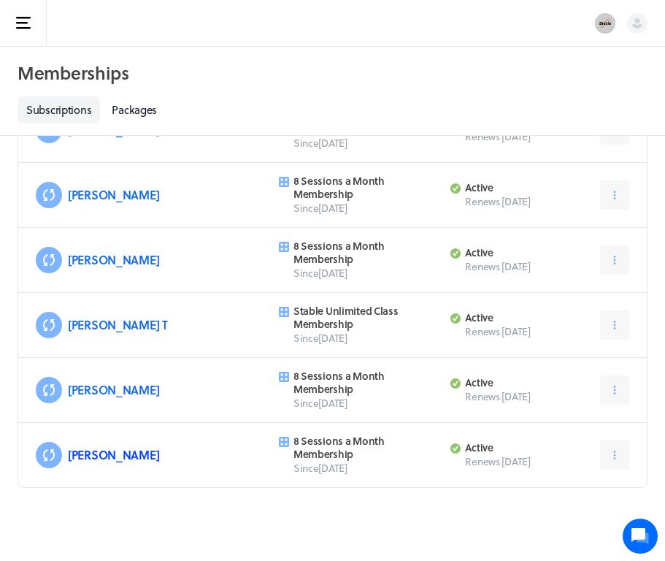
click at [104, 456] on link "[PERSON_NAME]" at bounding box center [113, 454] width 91 height 17
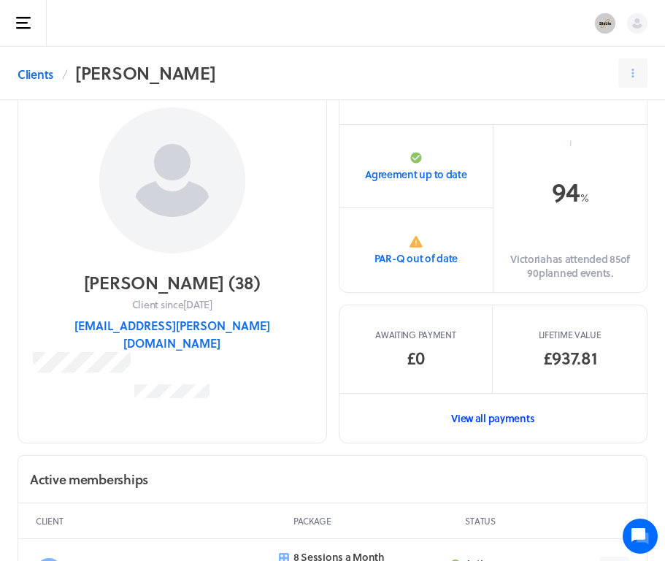
scroll to position [64, 0]
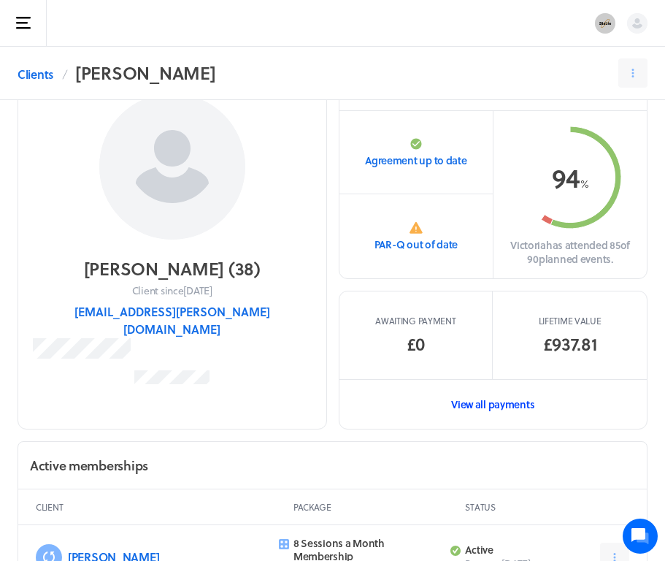
click at [495, 400] on link "View all payments" at bounding box center [494, 404] width 308 height 50
